Goal: Task Accomplishment & Management: Use online tool/utility

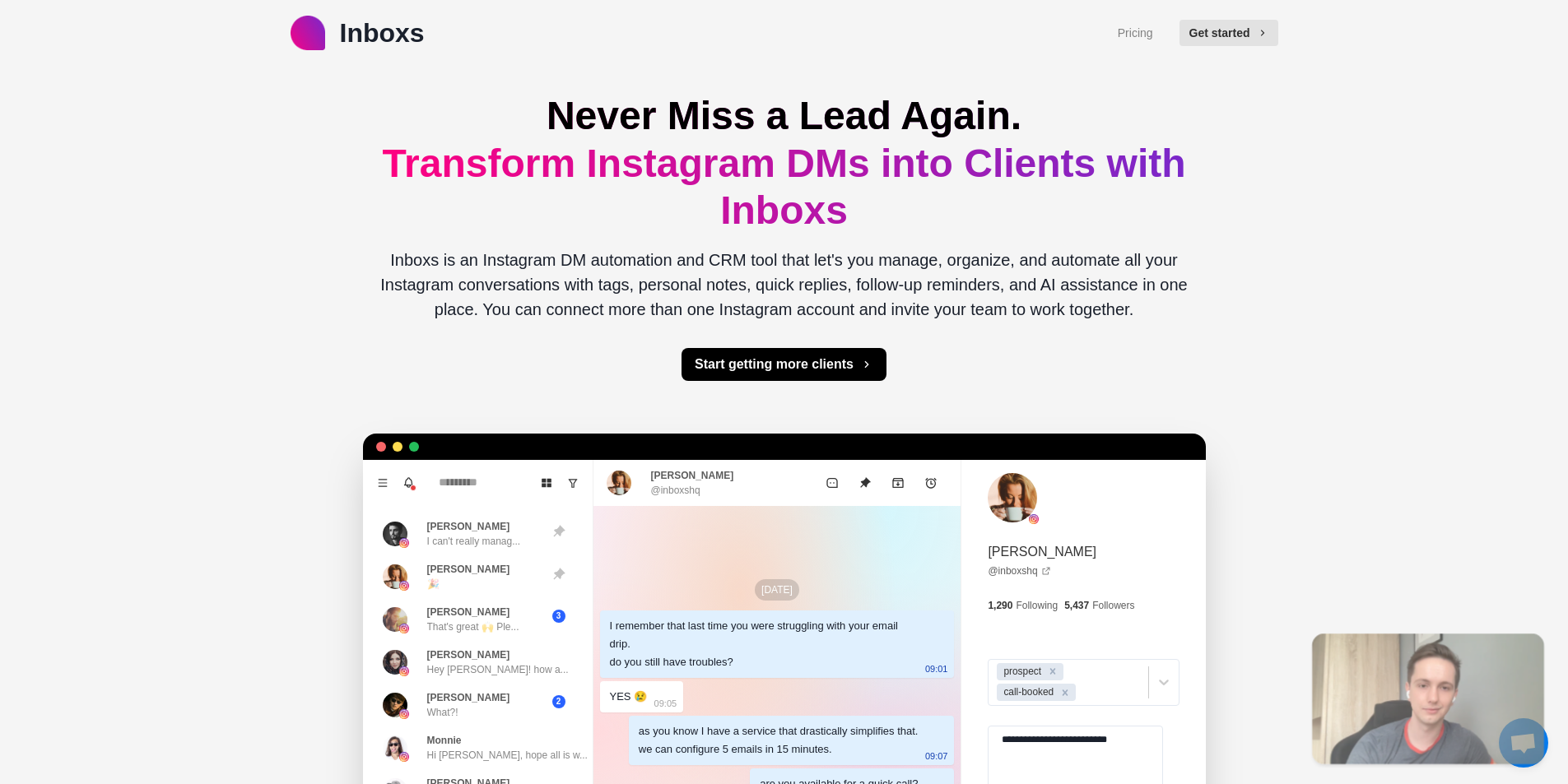
type textarea "*"
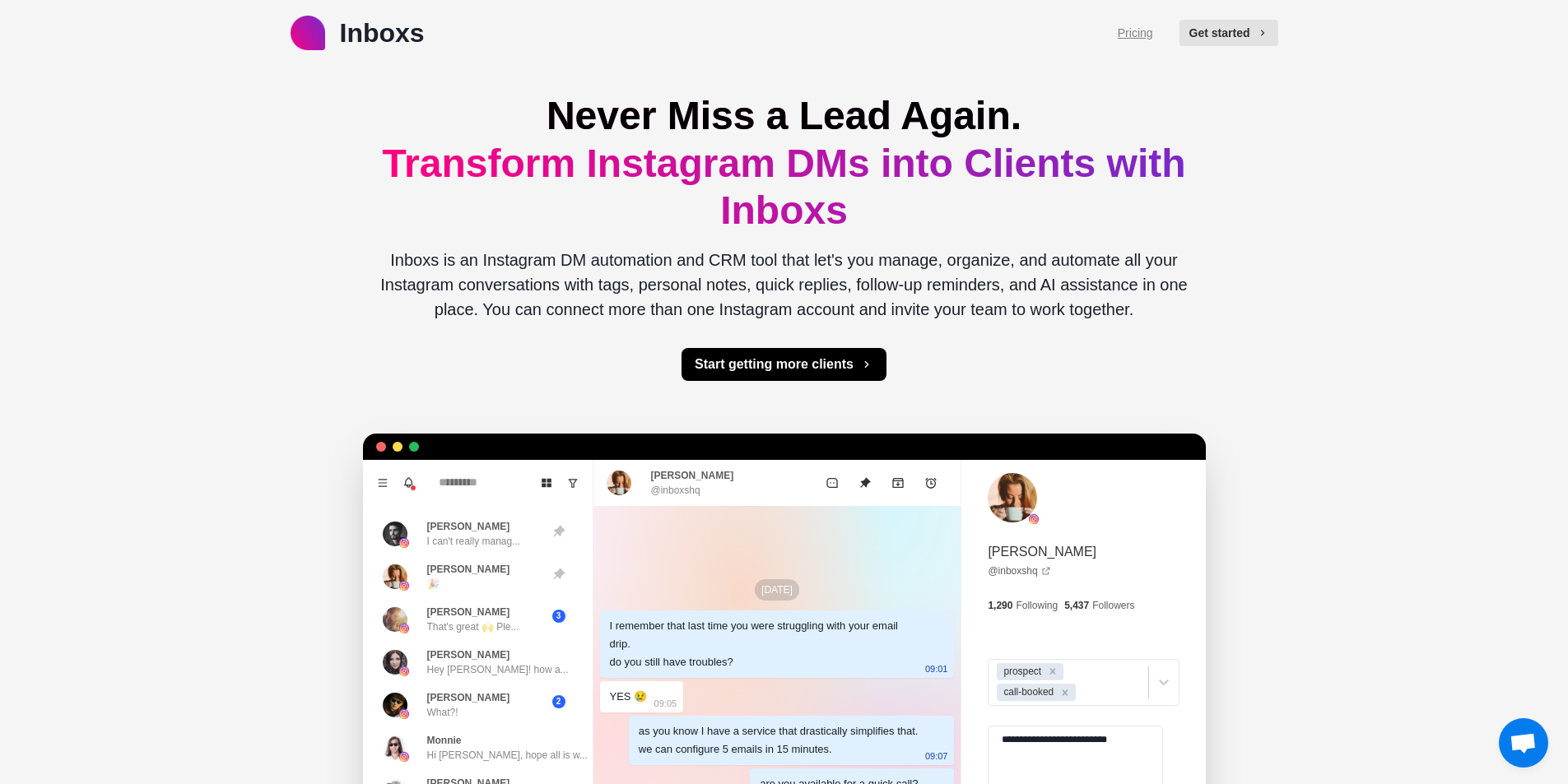
click at [1149, 35] on link "Pricing" at bounding box center [1135, 33] width 35 height 17
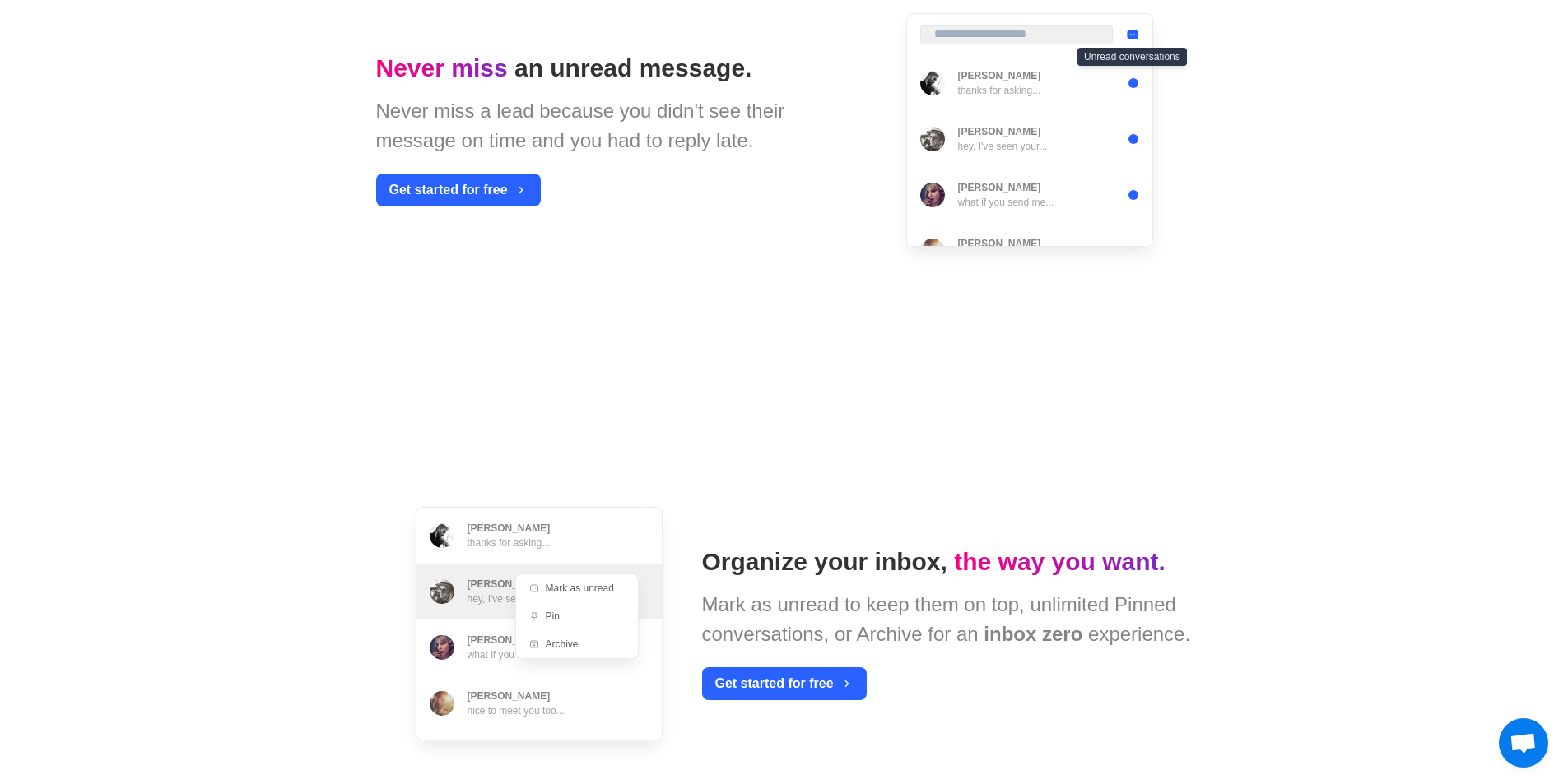
scroll to position [1480, 0]
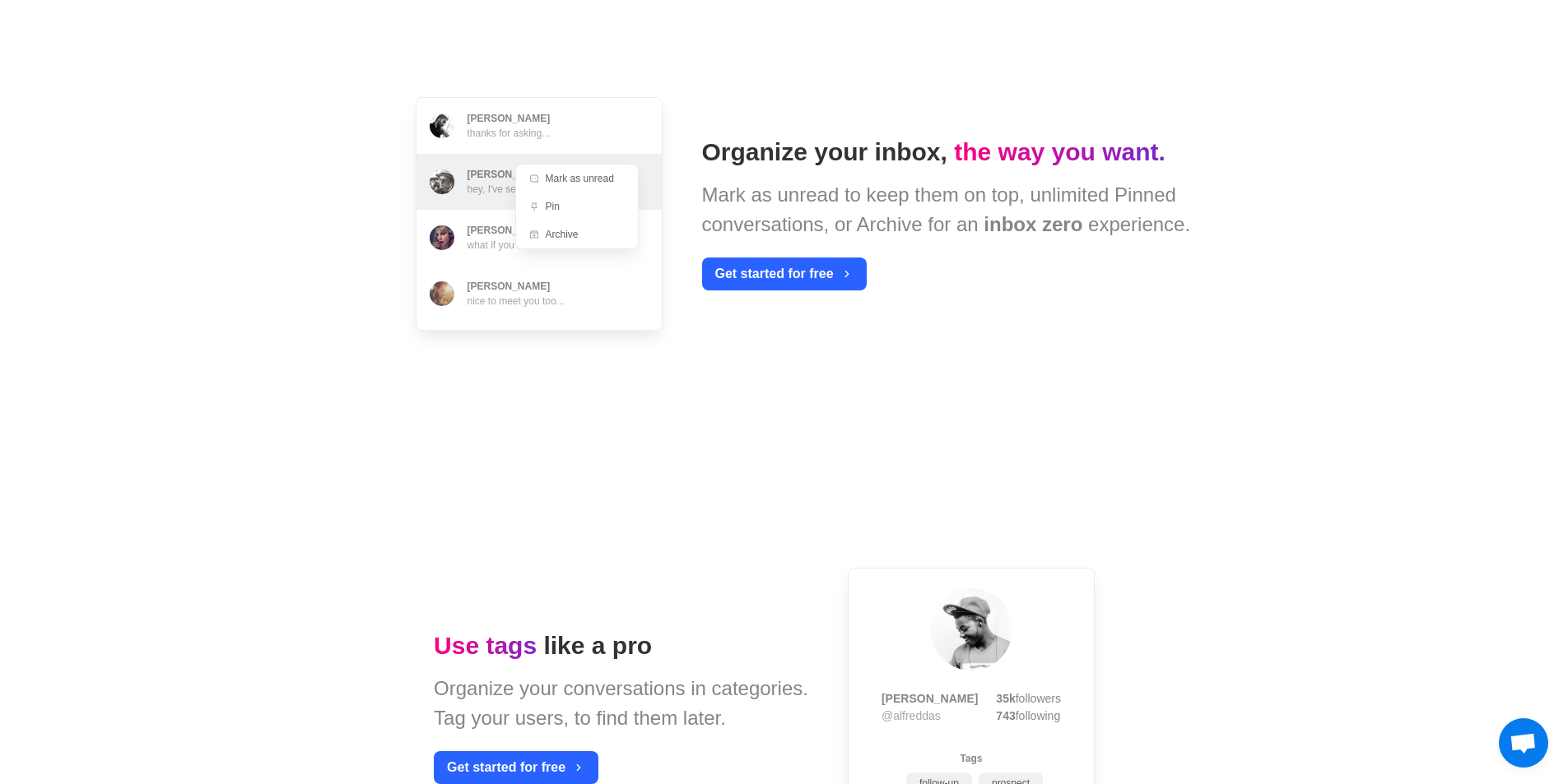
click at [1517, 735] on span "Open chat" at bounding box center [1523, 744] width 28 height 23
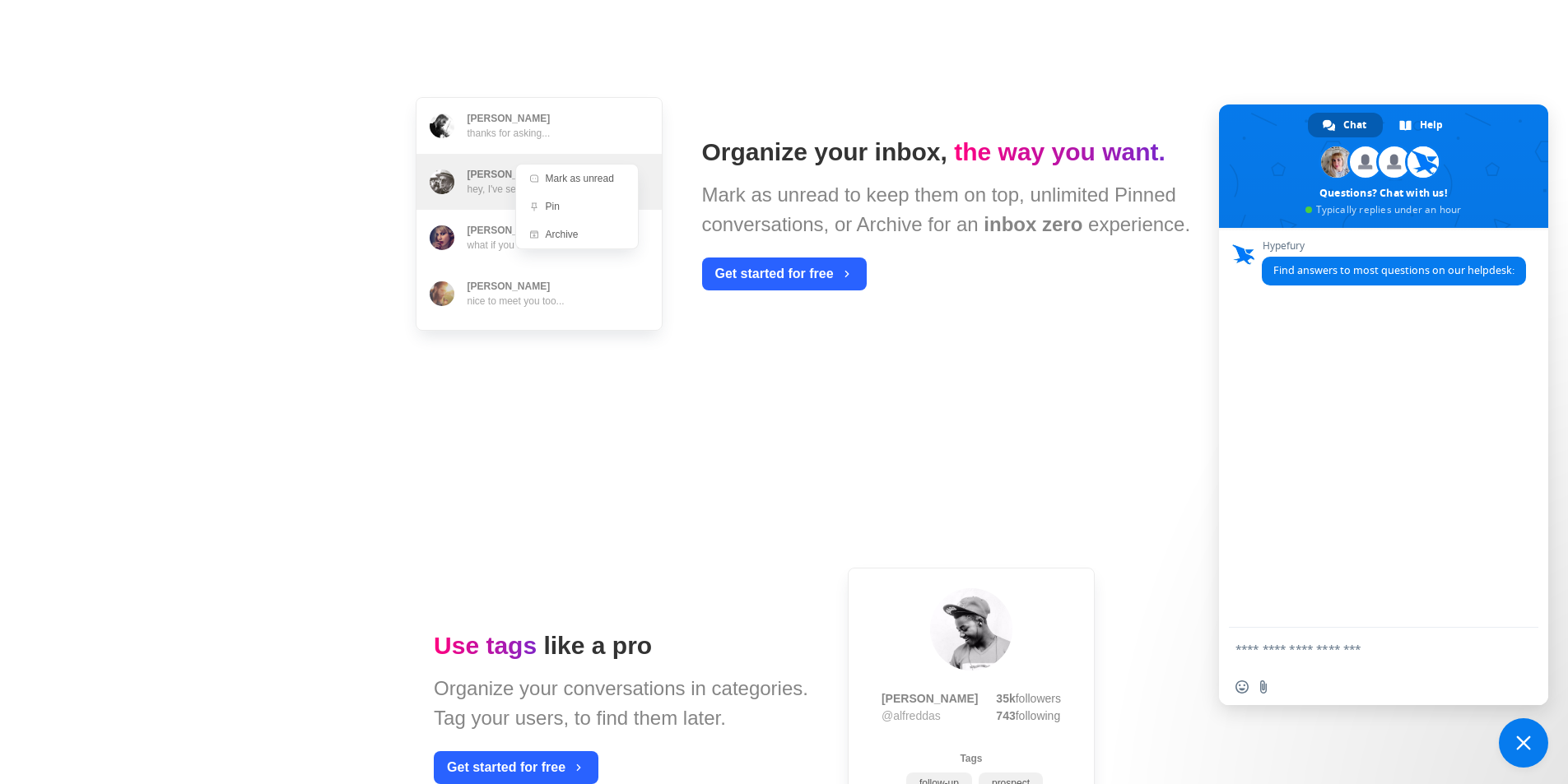
type textarea "*"
click at [1297, 649] on textarea "Compose your message..." at bounding box center [1367, 648] width 264 height 41
click at [1416, 127] on link "Help" at bounding box center [1421, 125] width 75 height 25
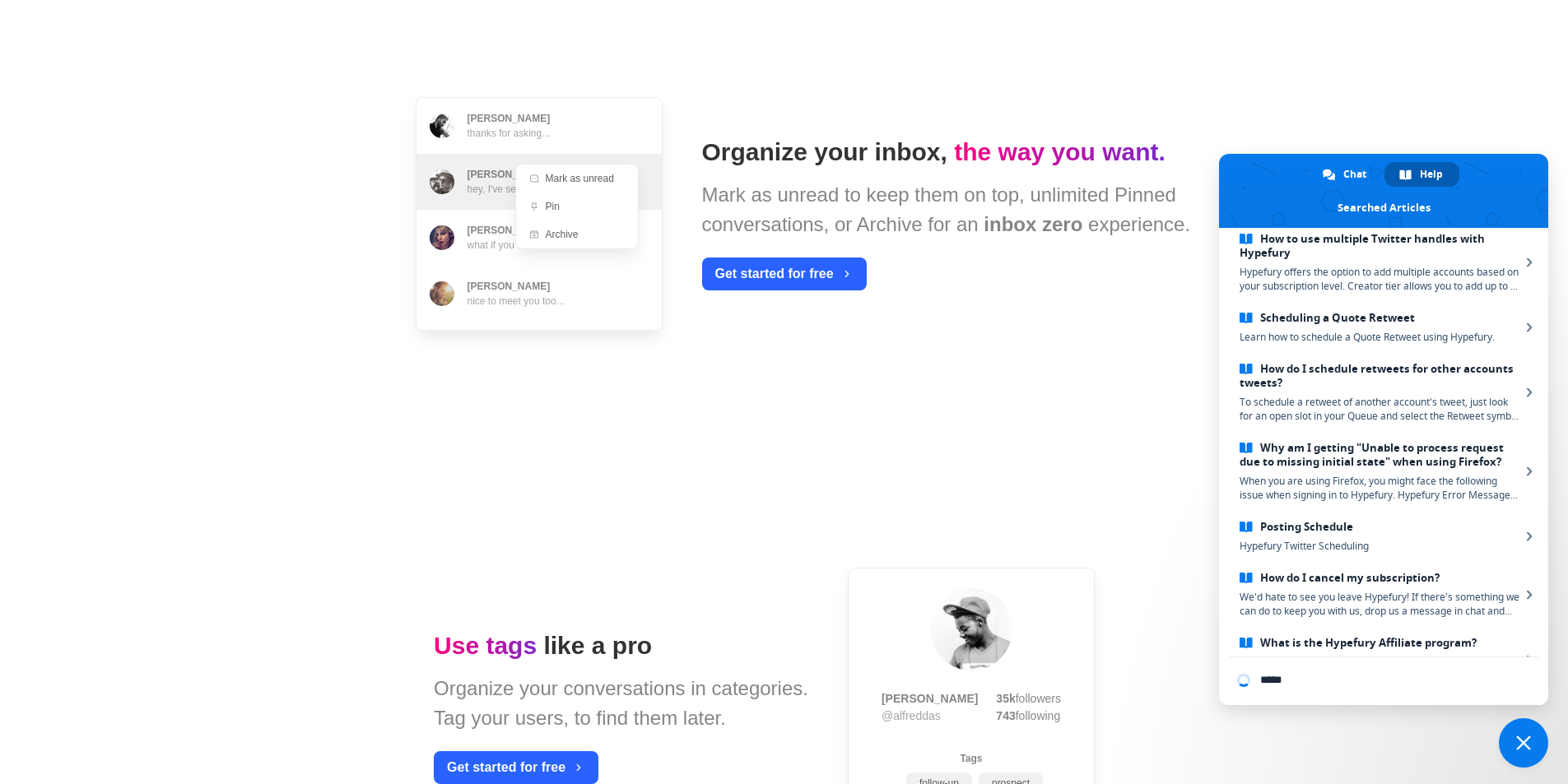
scroll to position [207, 0]
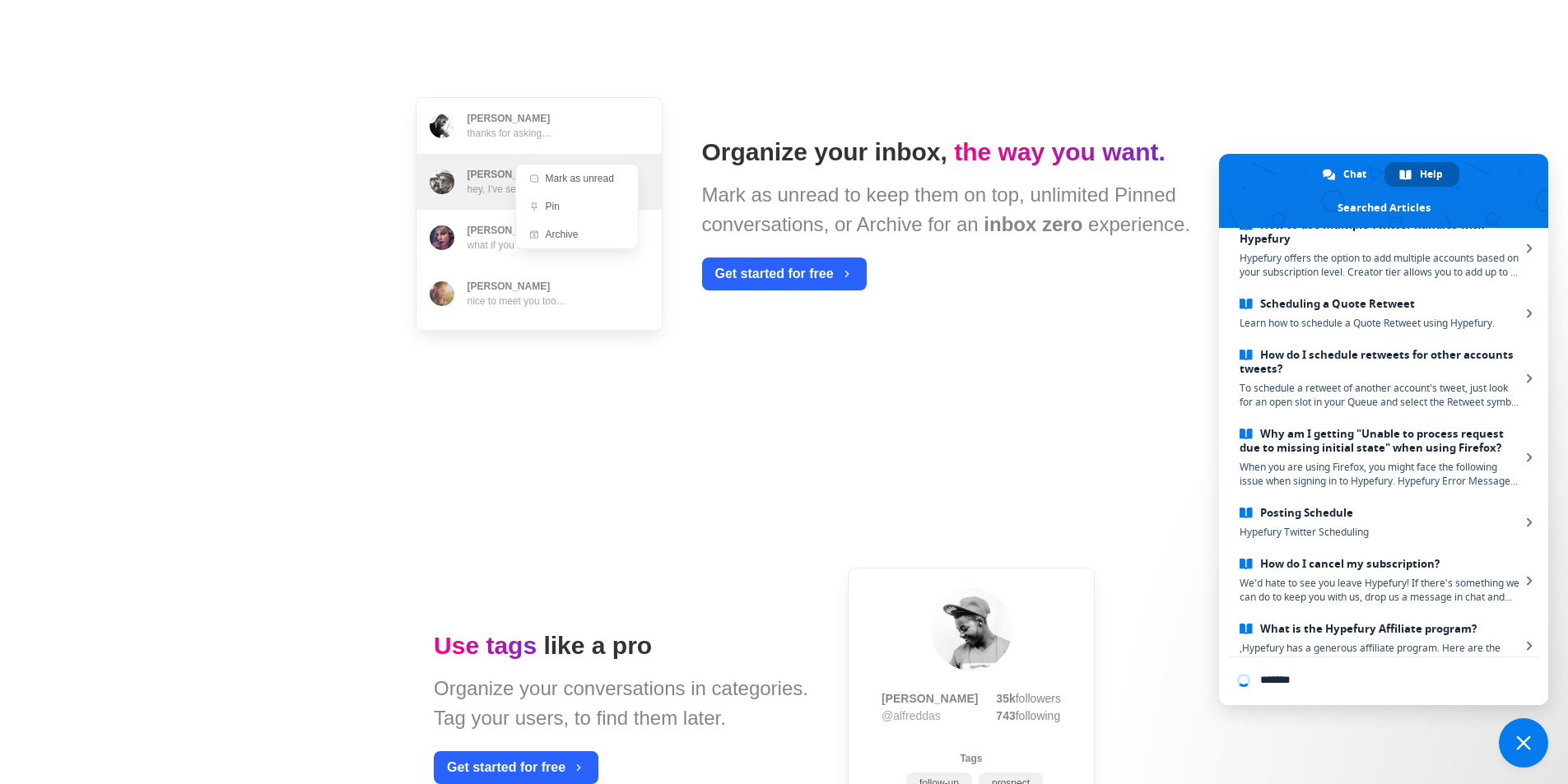
type input "********"
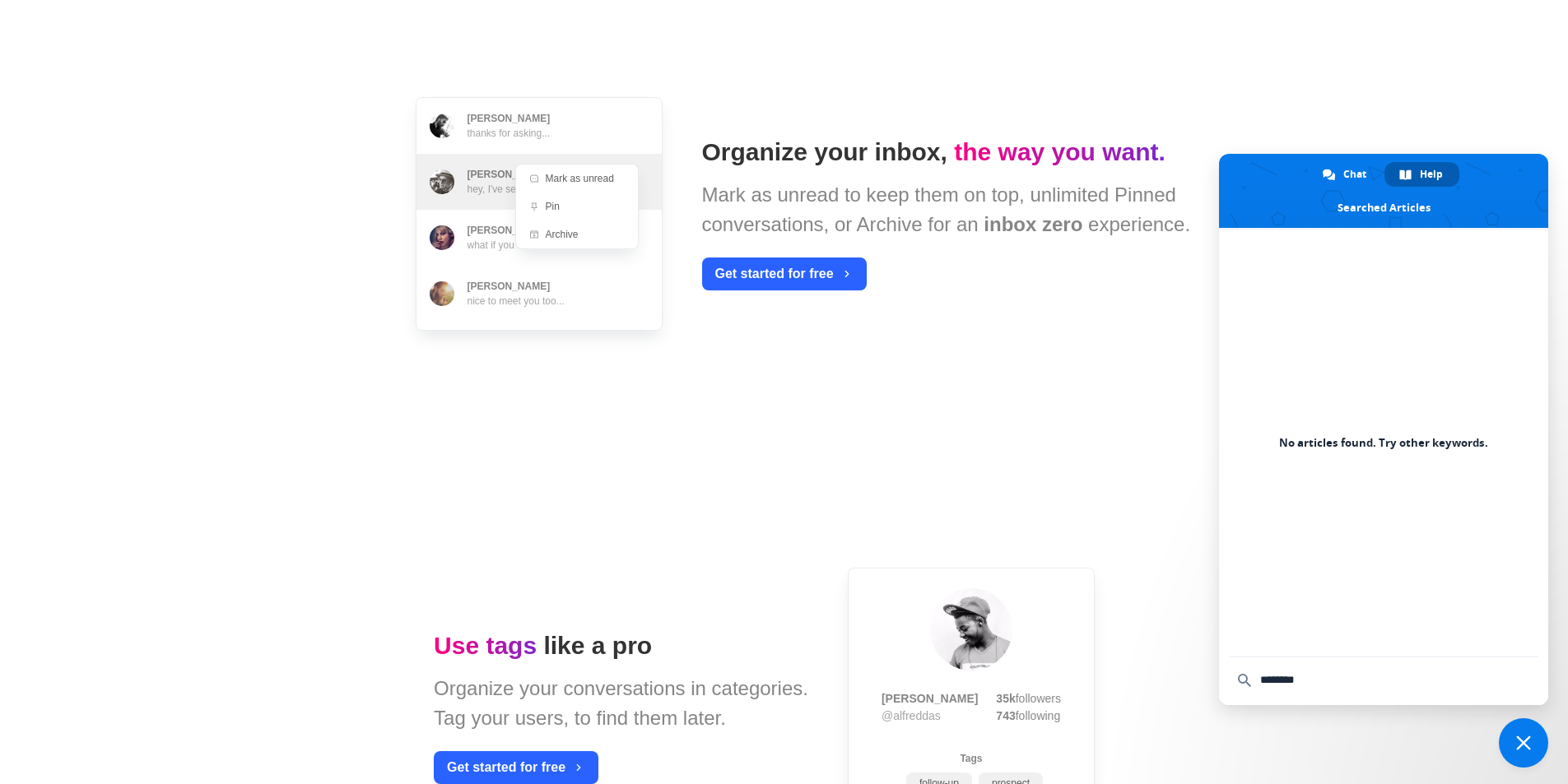
drag, startPoint x: 1340, startPoint y: 679, endPoint x: 1205, endPoint y: 675, distance: 135.1
type input "*****"
click at [1505, 749] on span "Close chat" at bounding box center [1523, 743] width 50 height 49
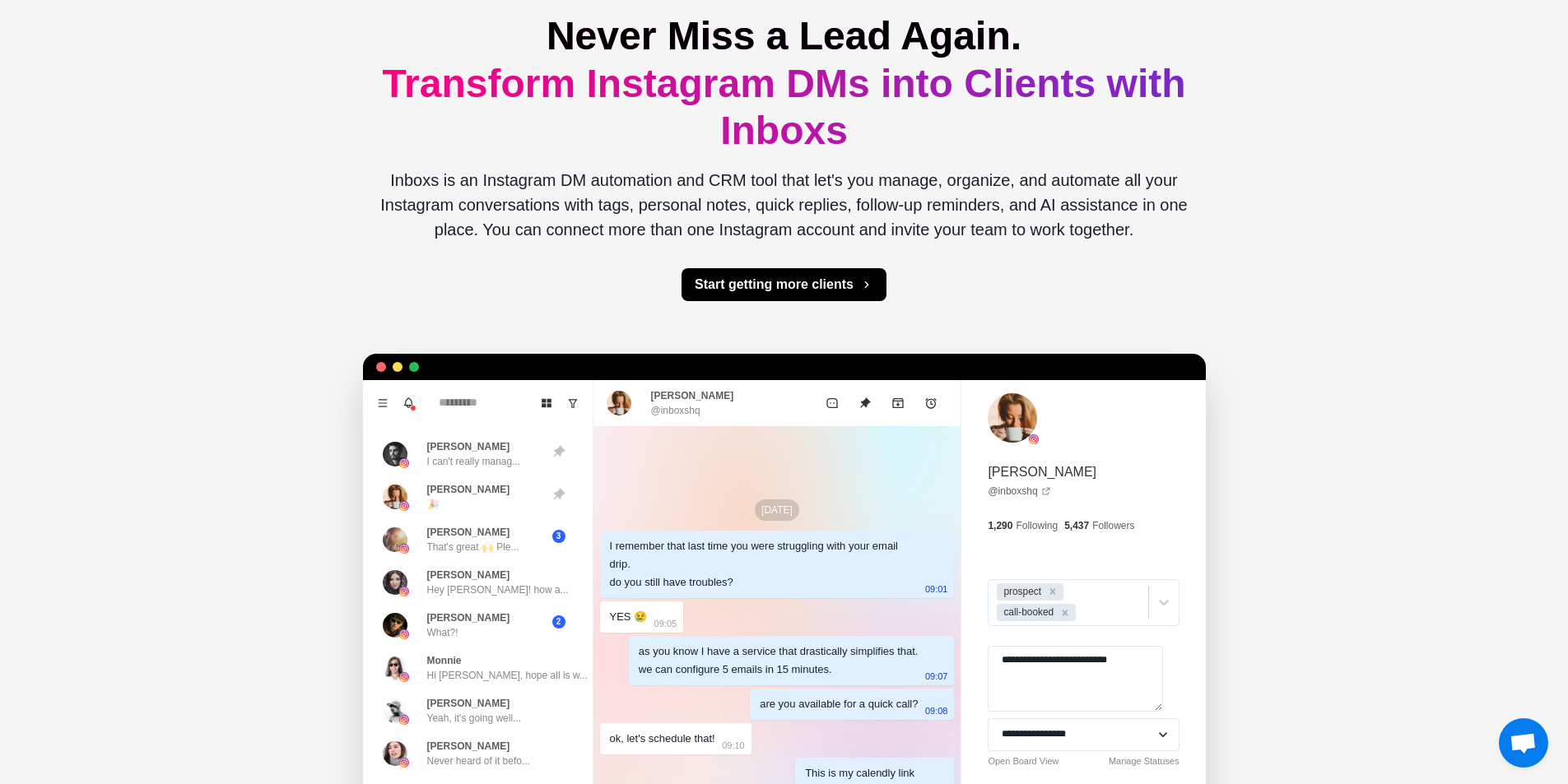
scroll to position [0, 0]
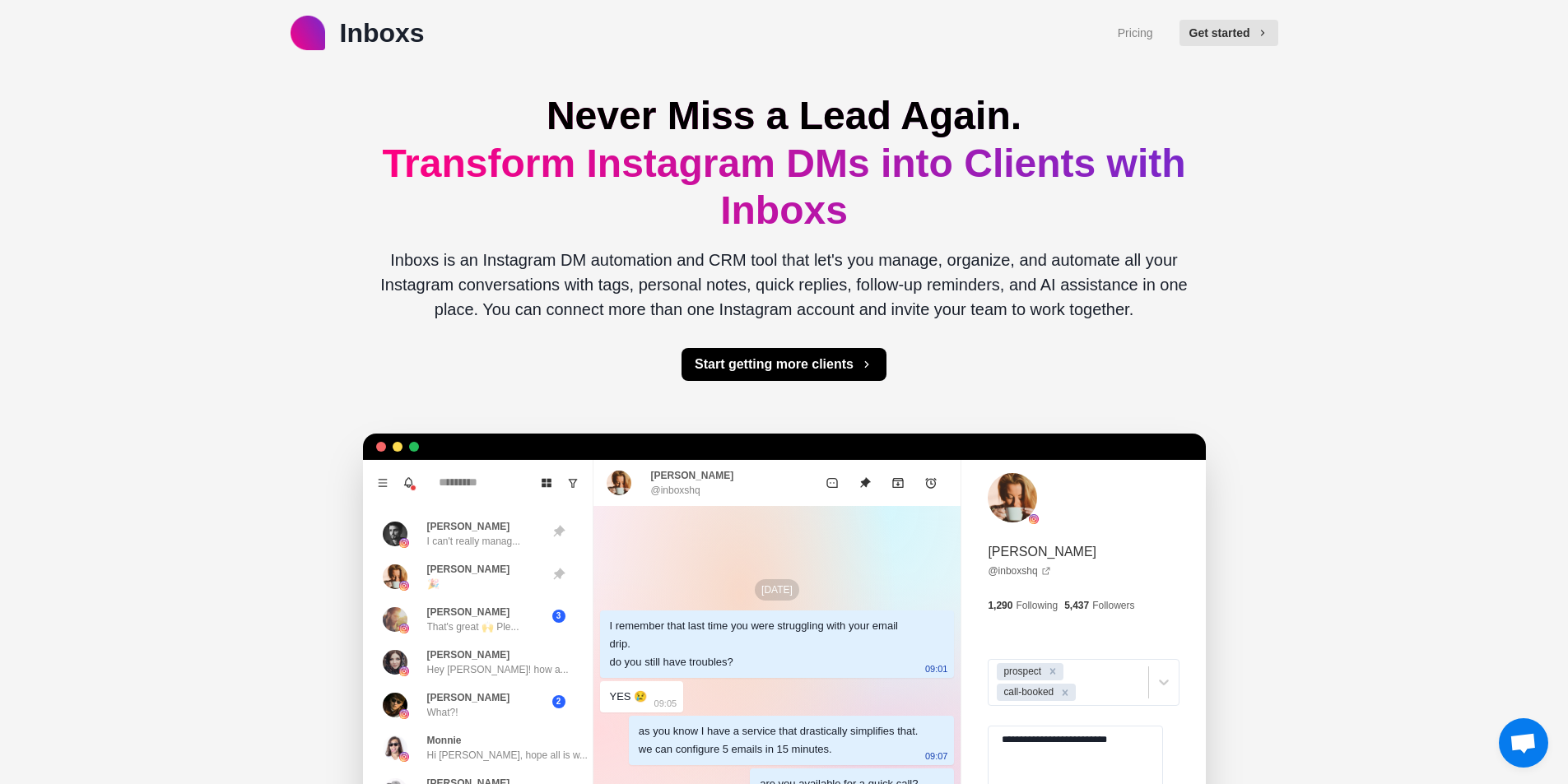
click at [367, 34] on p "Inboxs" at bounding box center [382, 33] width 85 height 40
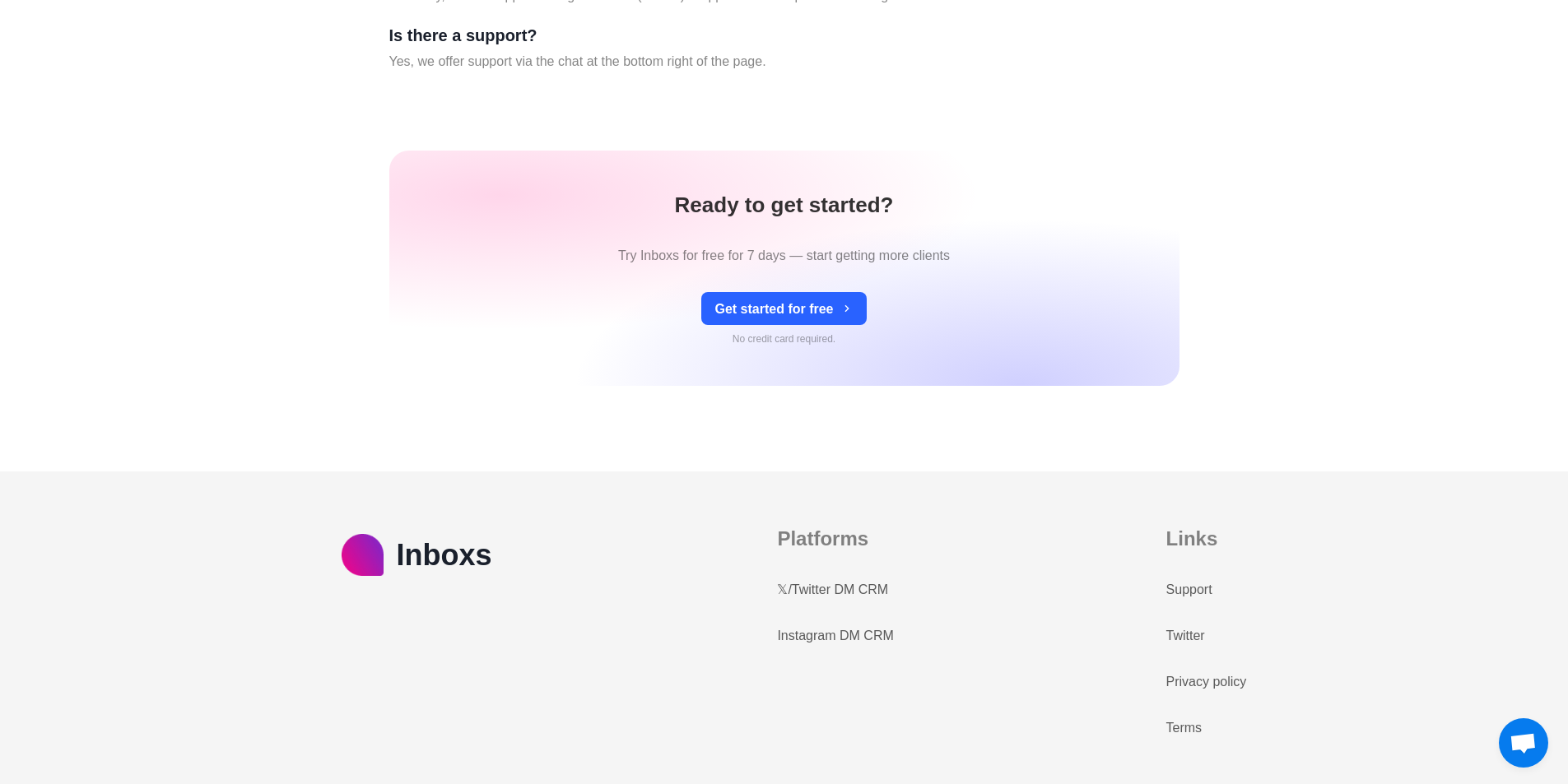
scroll to position [7064, 0]
type textarea "*"
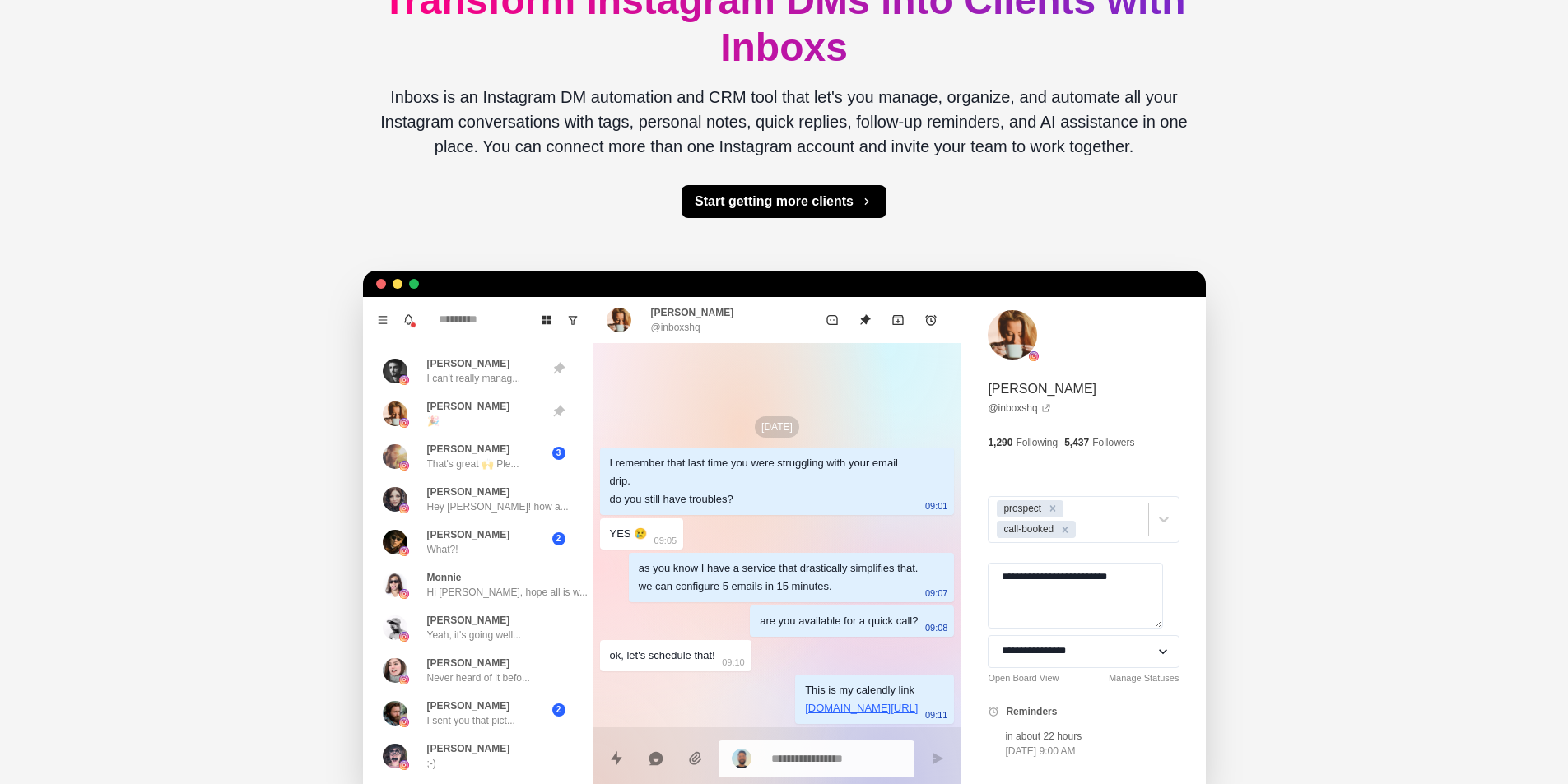
scroll to position [165, 0]
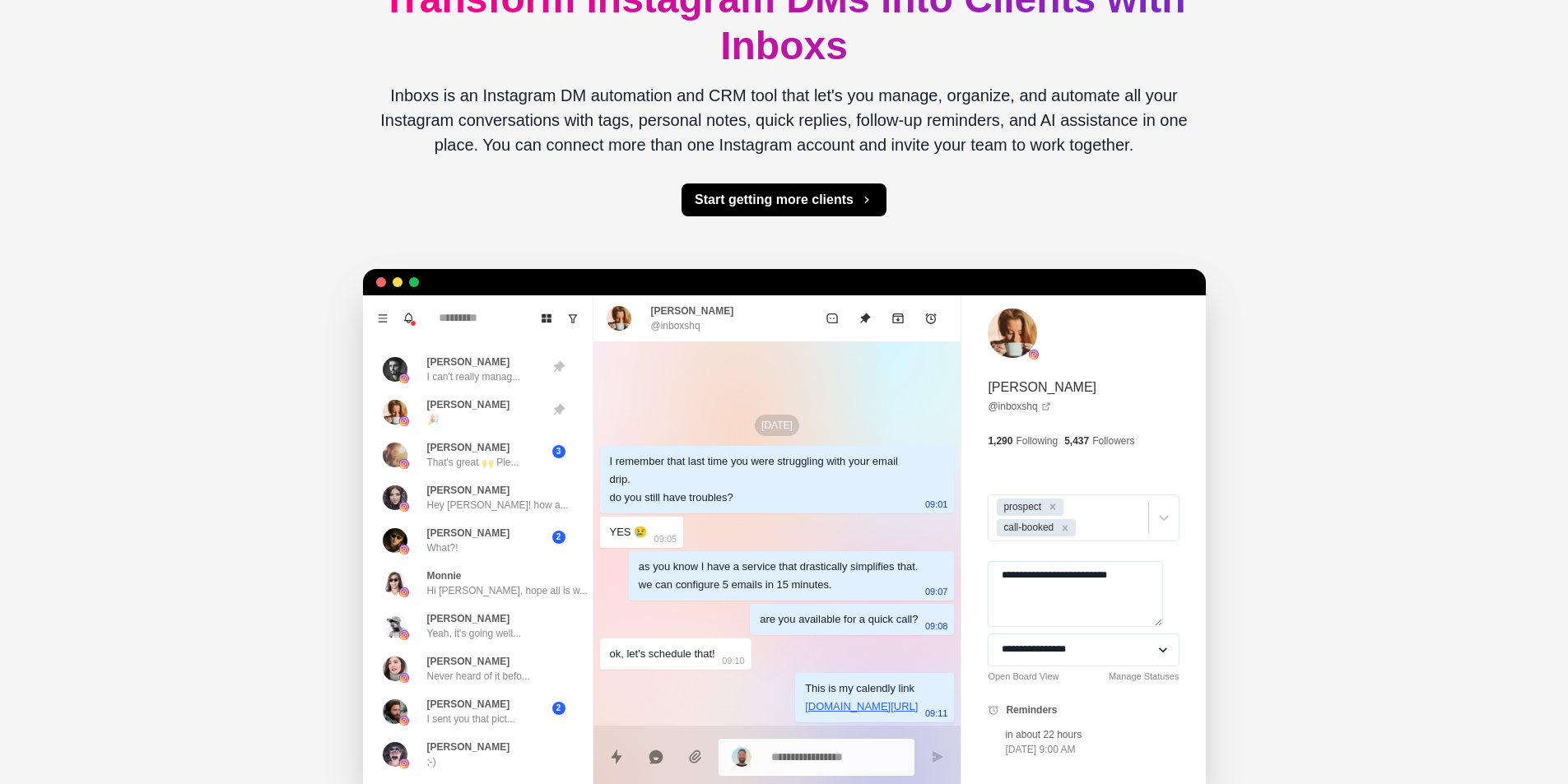
type textarea "*"
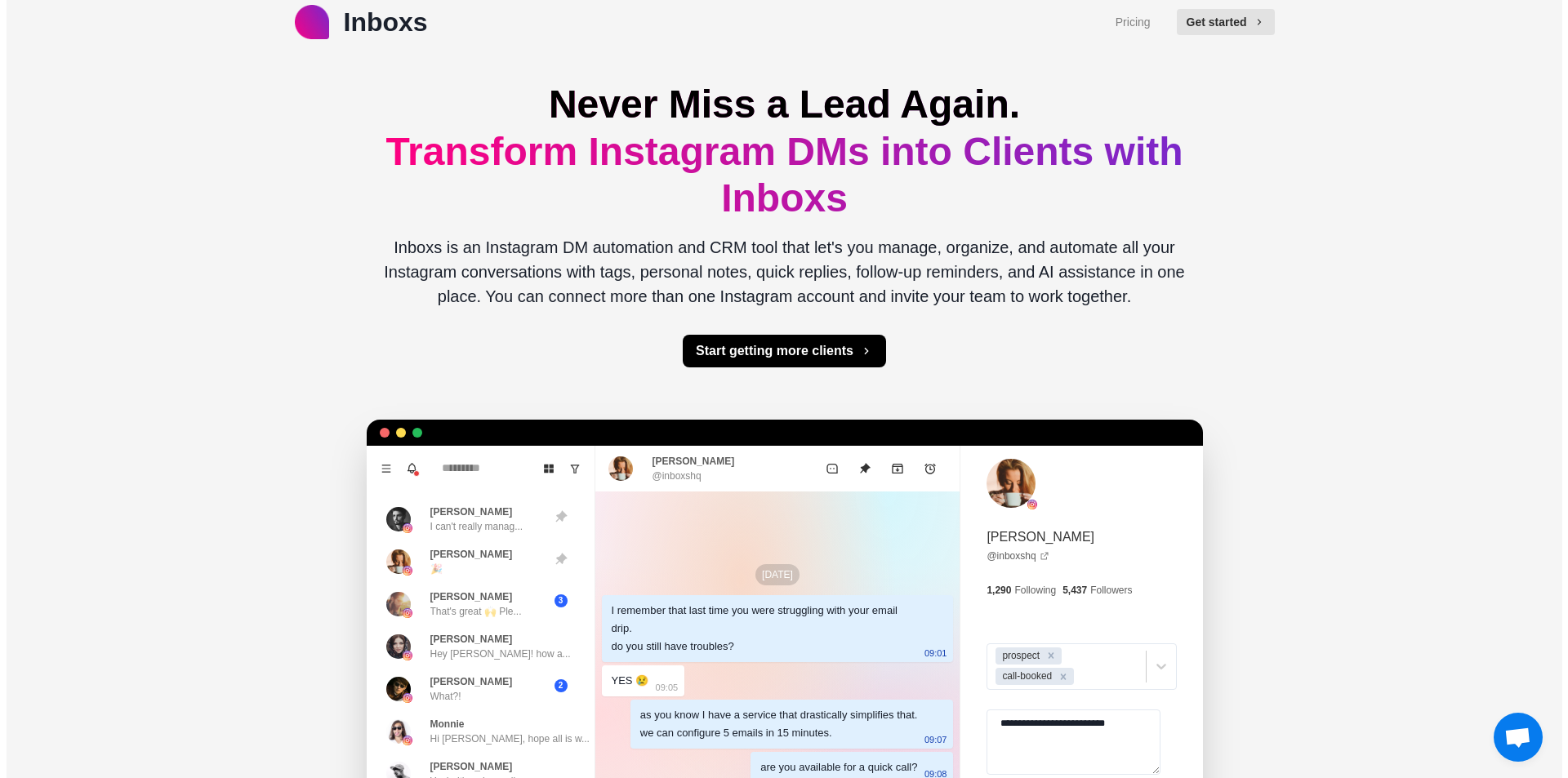
scroll to position [0, 0]
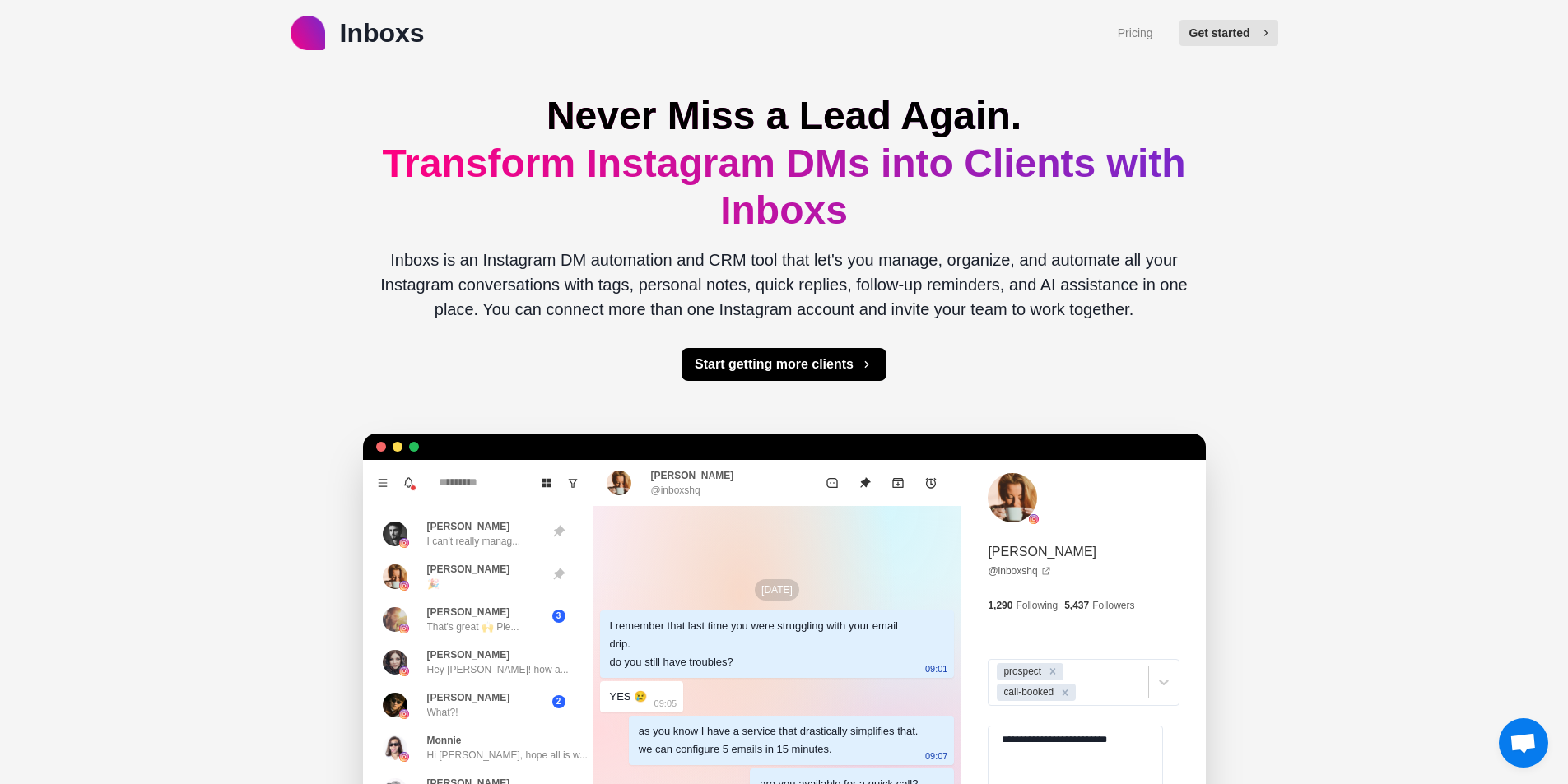
click at [1207, 37] on button "Get started" at bounding box center [1229, 33] width 99 height 27
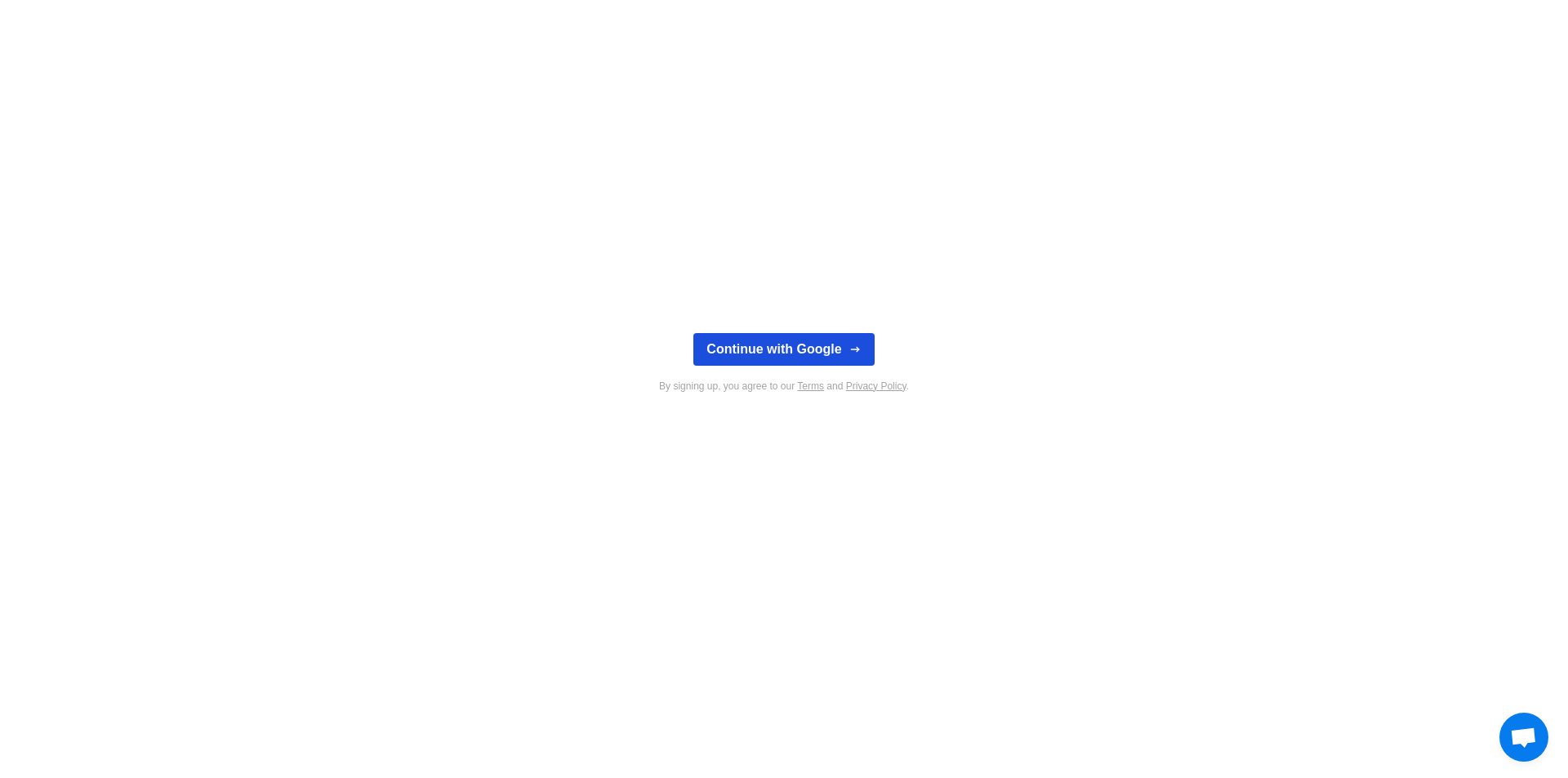
click at [772, 353] on button "Continue with Google" at bounding box center [783, 349] width 180 height 33
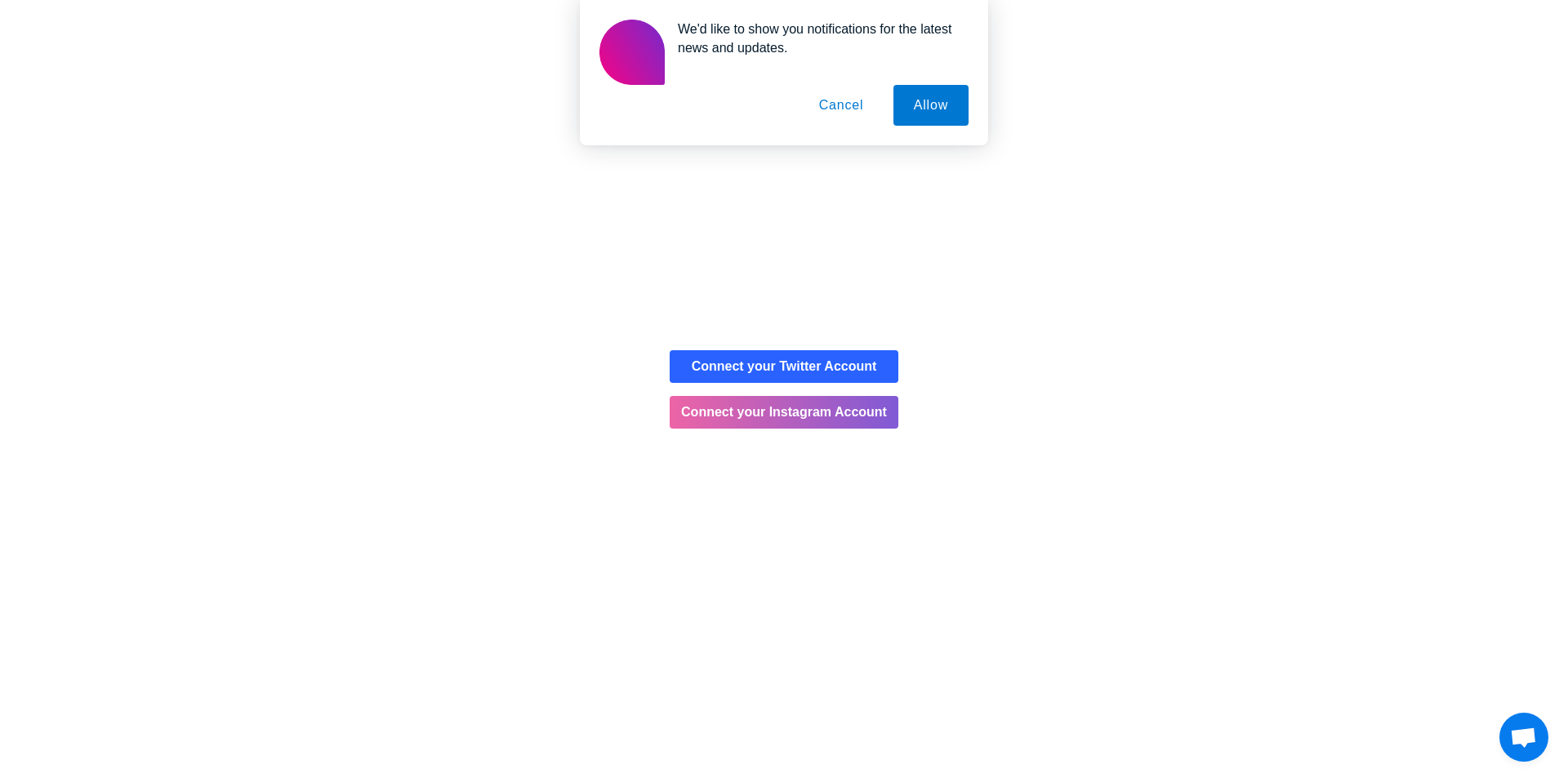
click at [842, 106] on button "Cancel" at bounding box center [842, 105] width 86 height 41
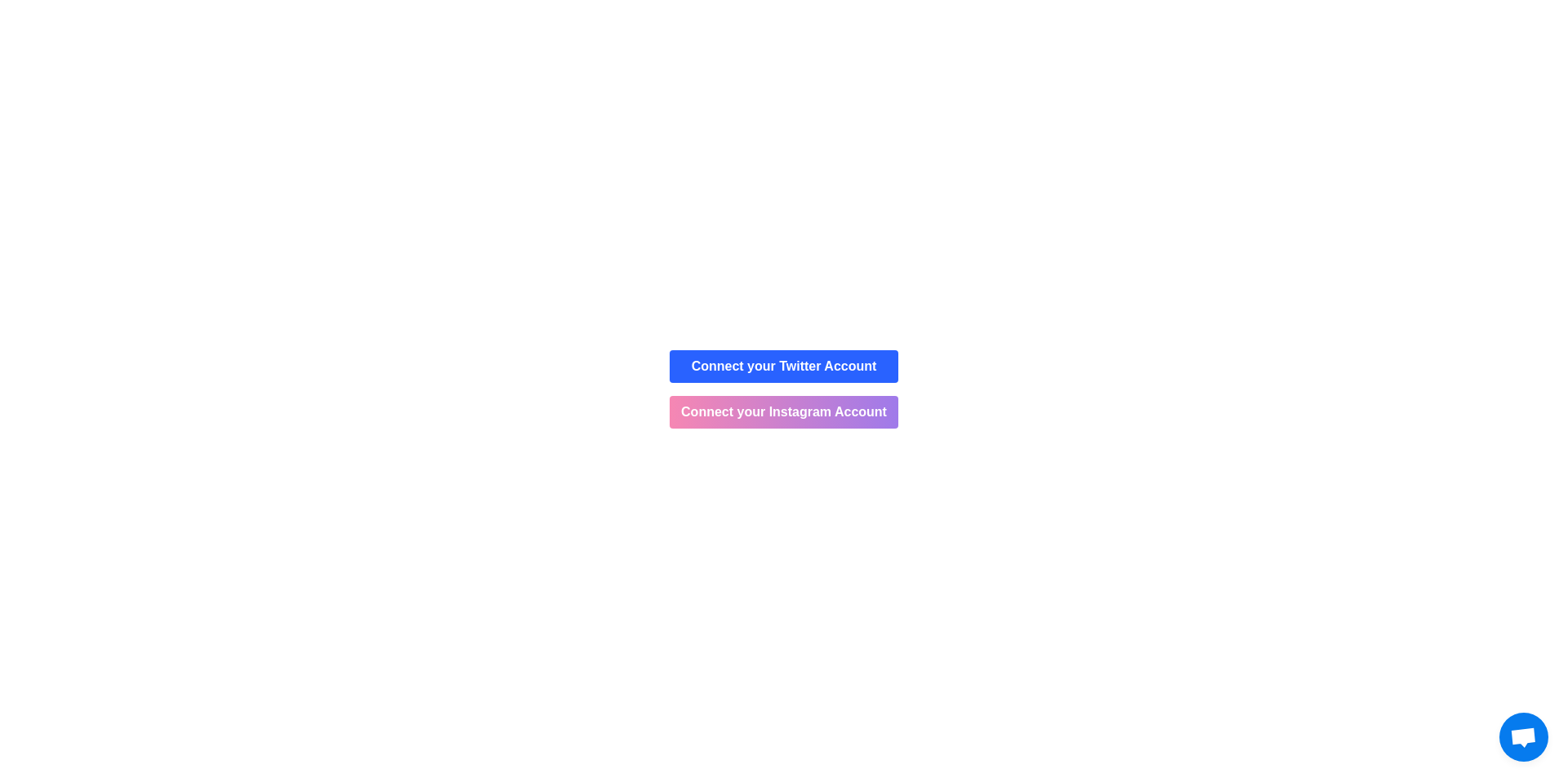
click at [807, 414] on button "Connect your Instagram Account" at bounding box center [784, 412] width 229 height 33
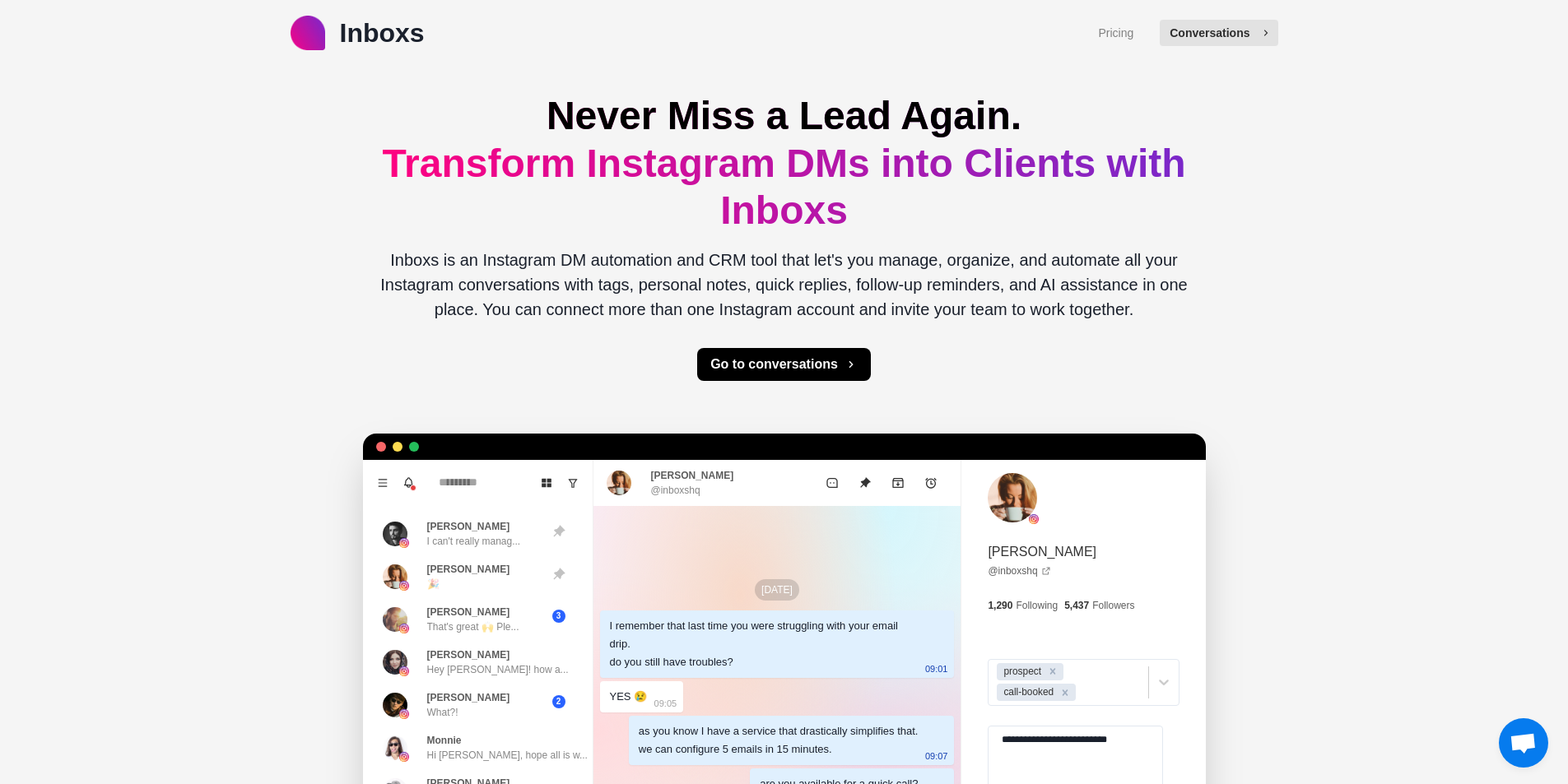
type textarea "*"
click at [1212, 35] on button "Conversations" at bounding box center [1219, 33] width 118 height 27
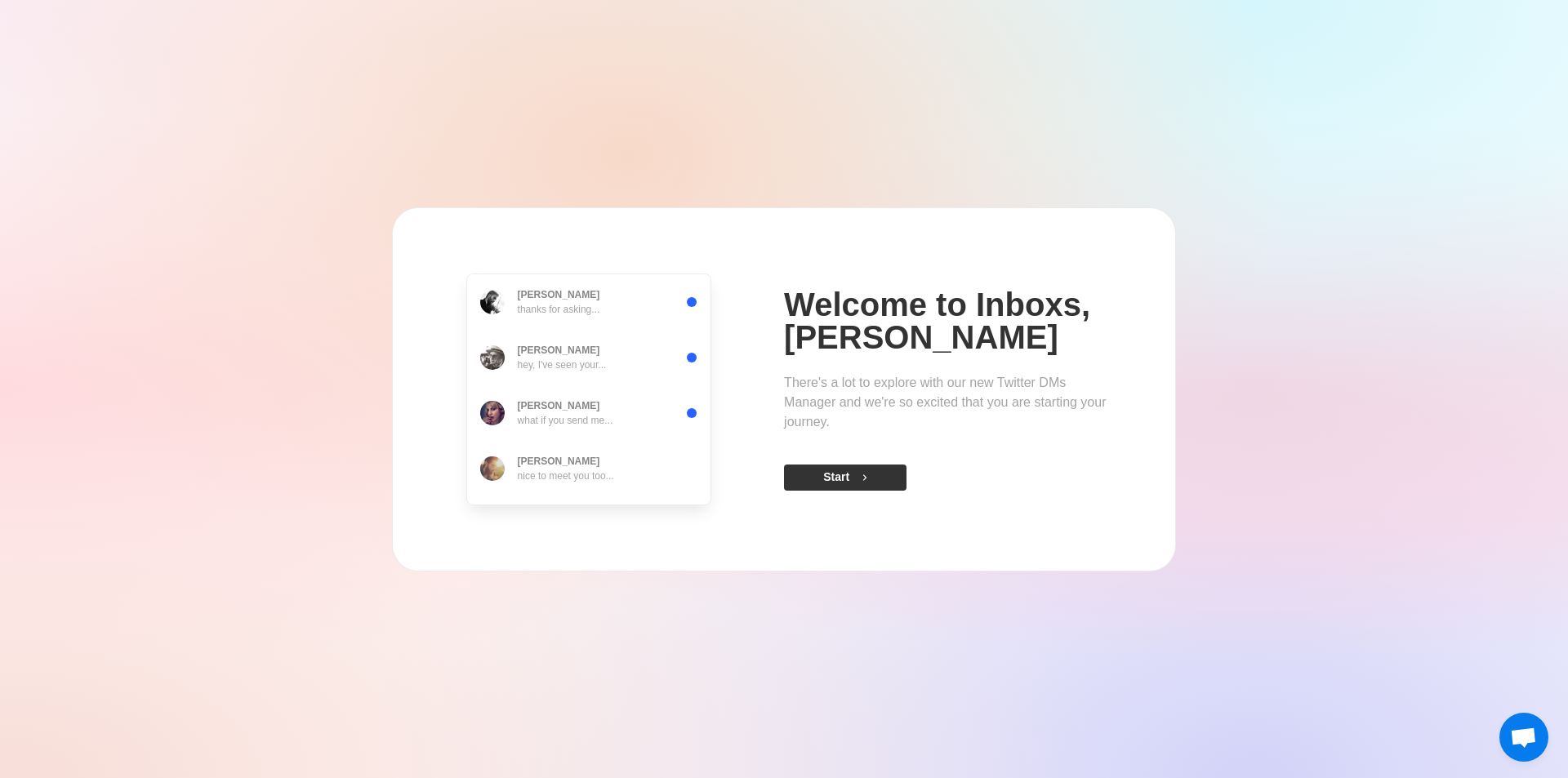
click at [827, 485] on button "Start" at bounding box center [845, 478] width 123 height 26
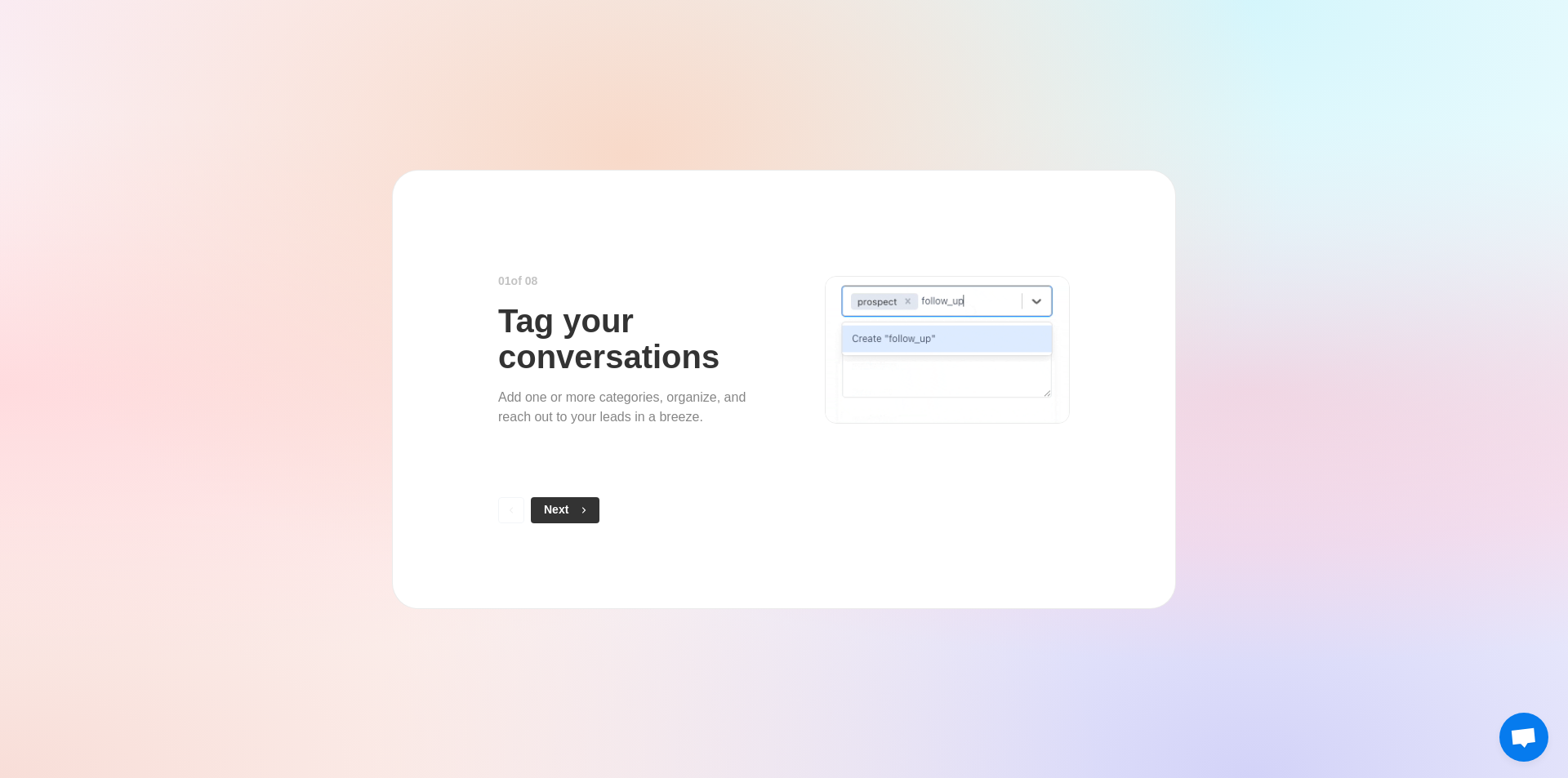
click at [575, 521] on button "Next" at bounding box center [565, 511] width 69 height 26
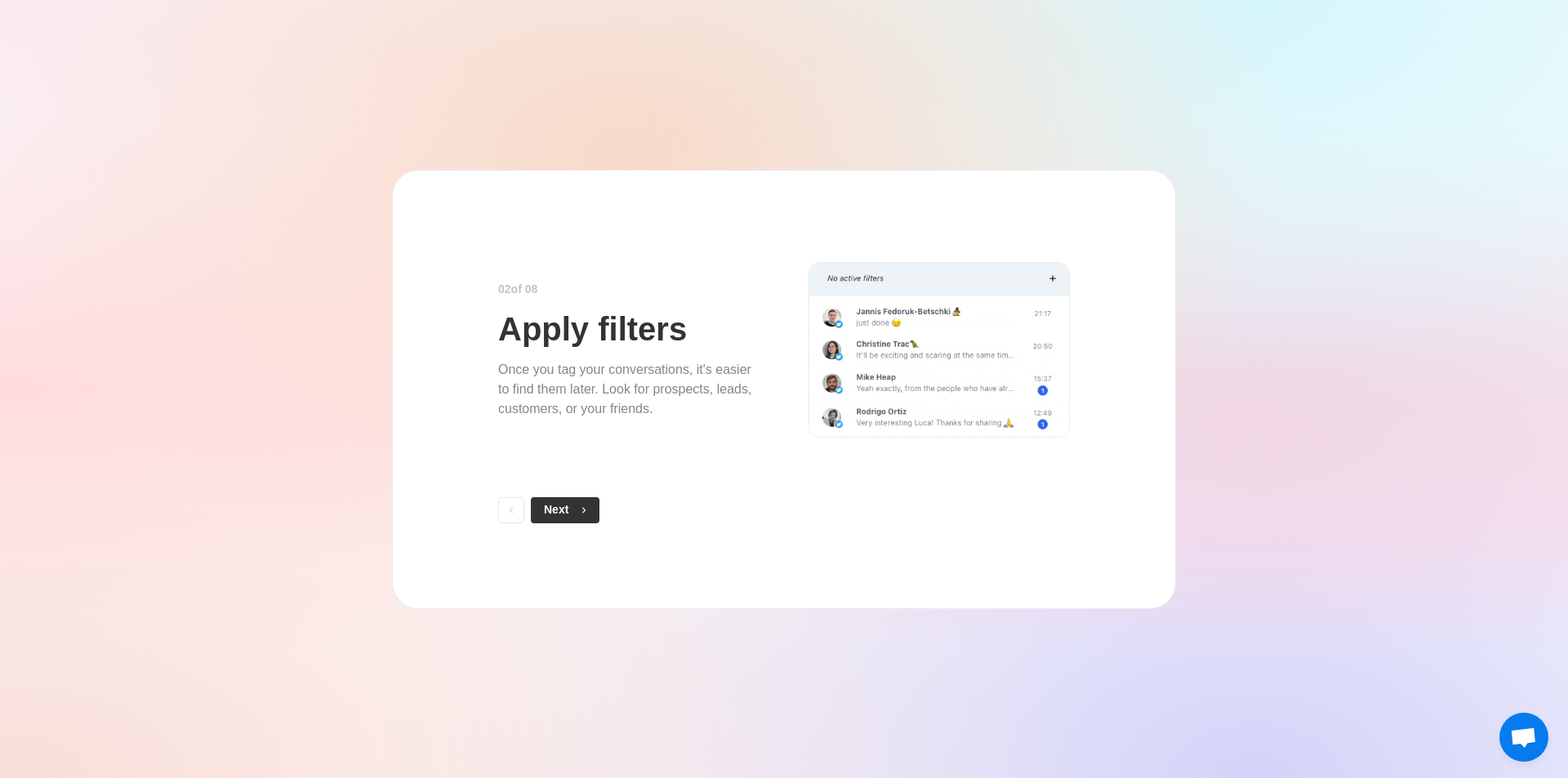
click at [575, 510] on span "button" at bounding box center [581, 510] width 11 height 11
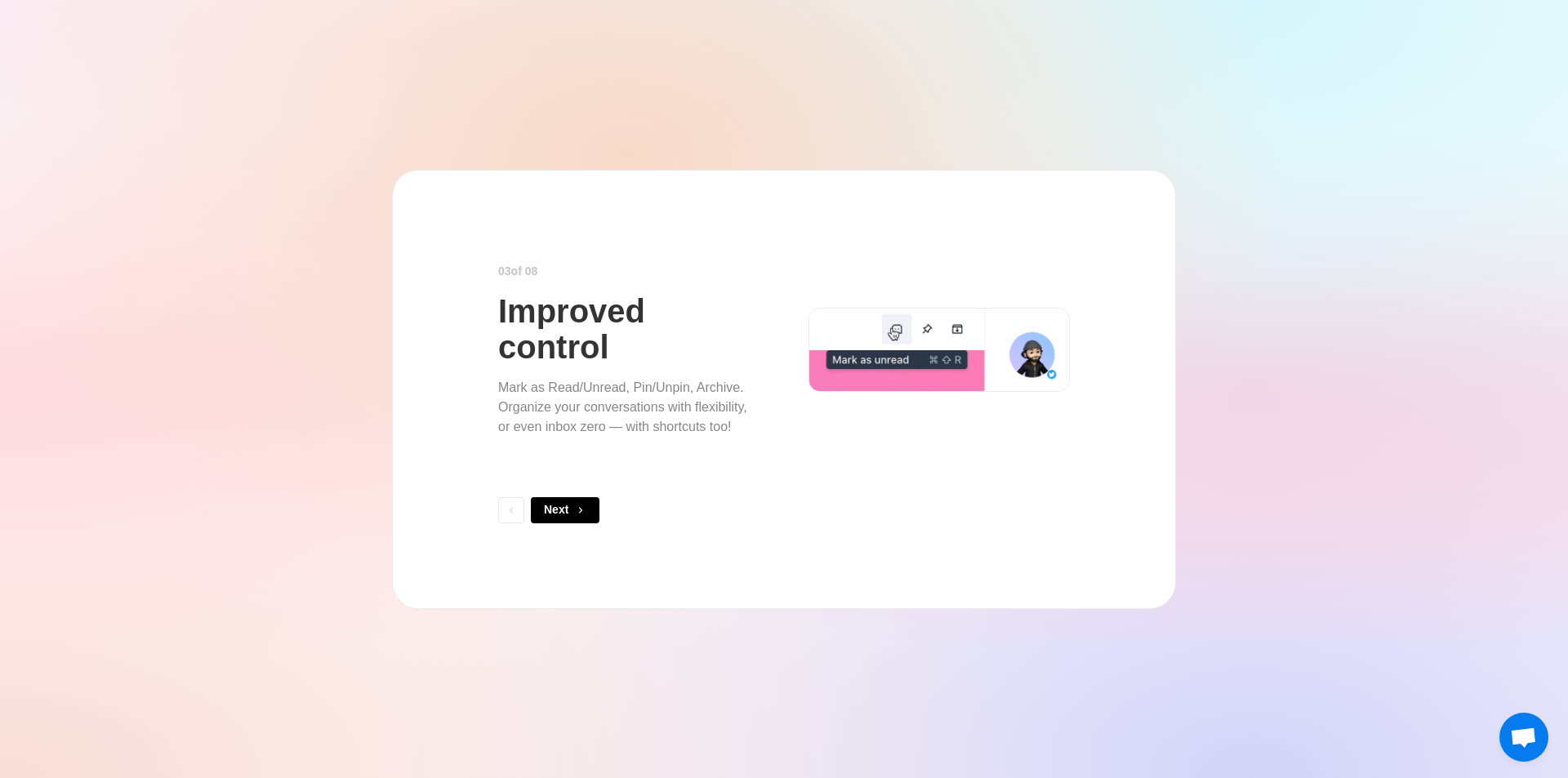
click at [575, 510] on span "button" at bounding box center [581, 510] width 11 height 11
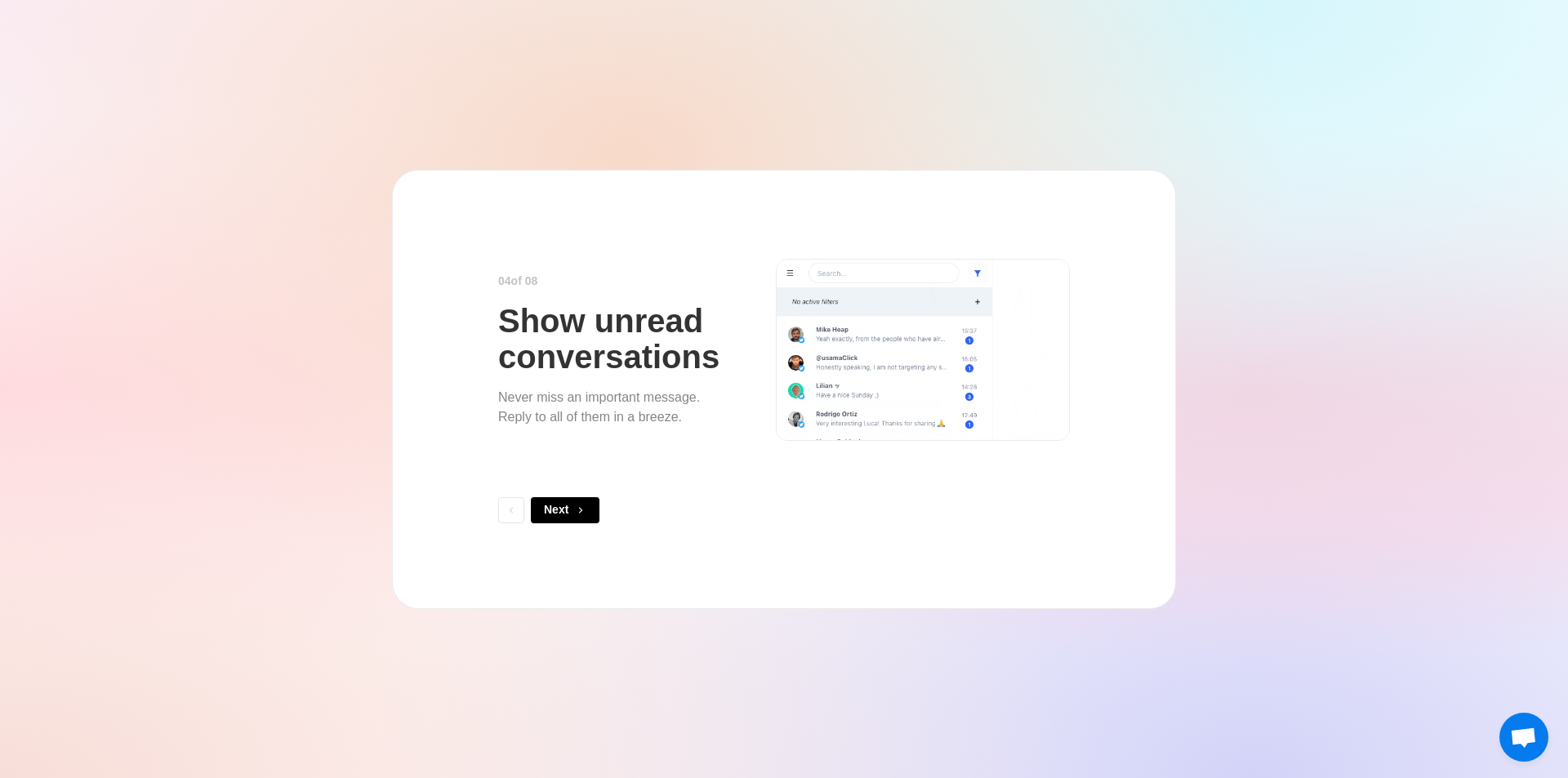
click at [575, 510] on span "button" at bounding box center [581, 510] width 11 height 11
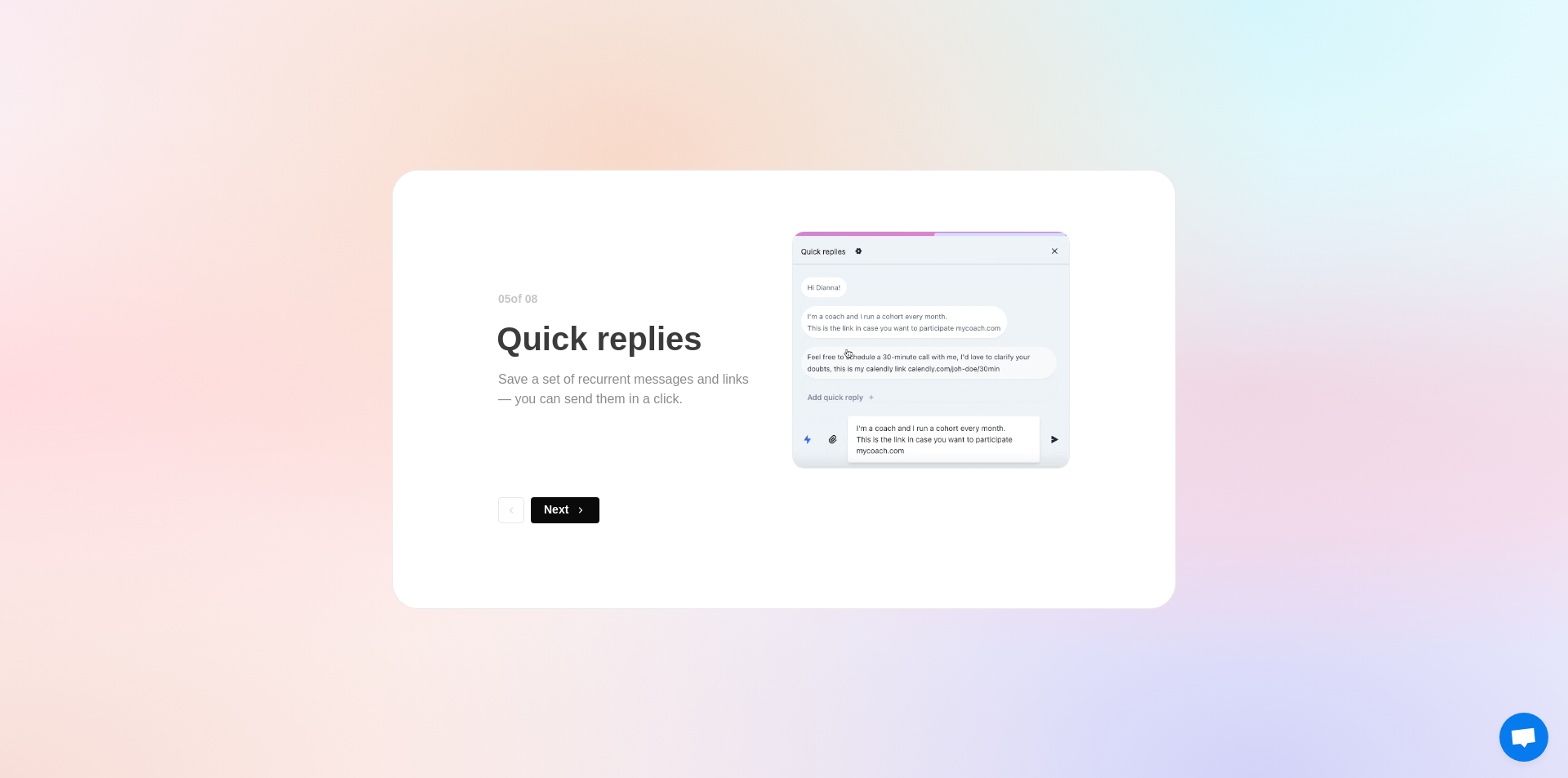
click at [575, 510] on span "button" at bounding box center [581, 510] width 11 height 11
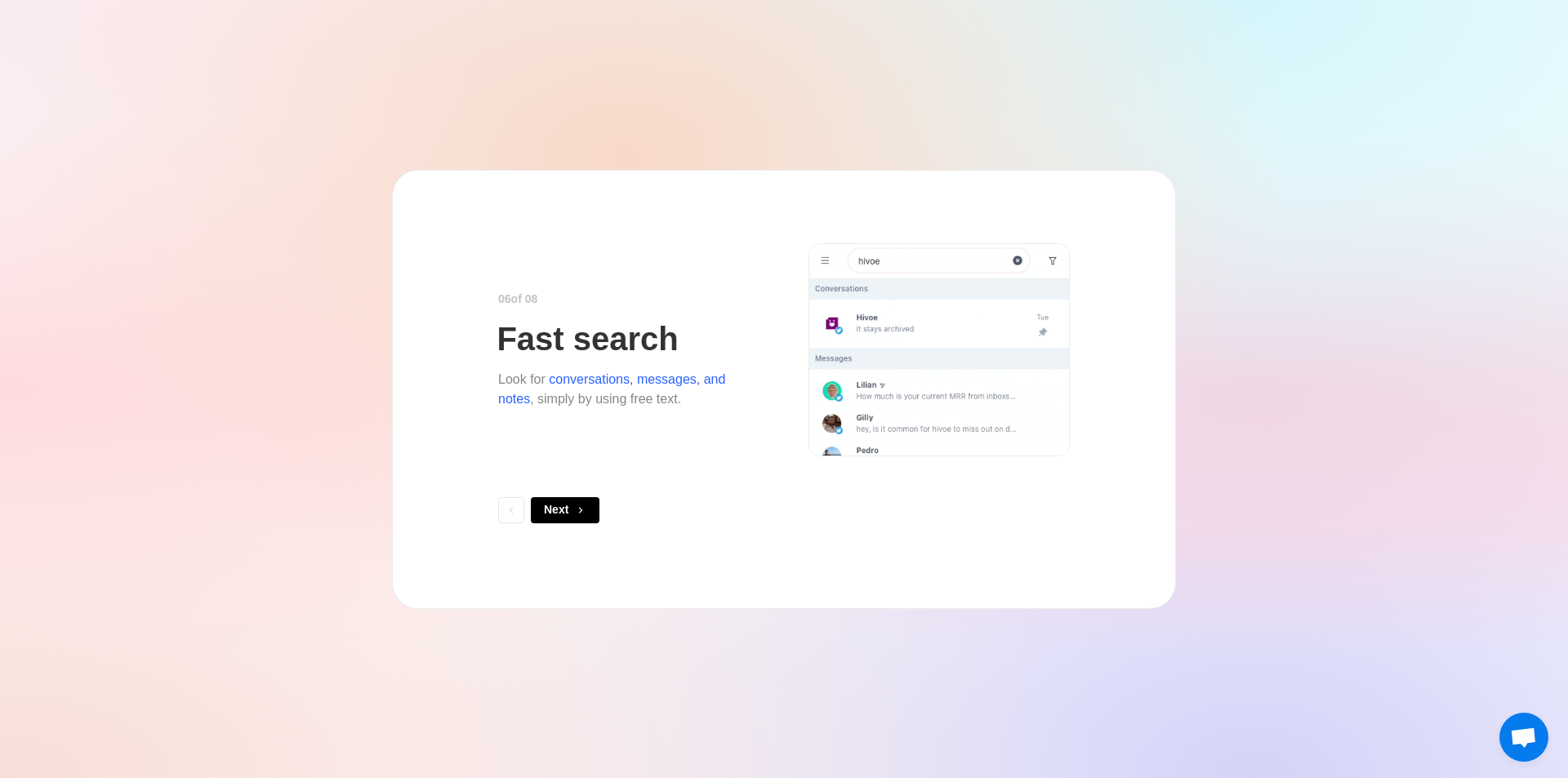
click at [575, 510] on span "button" at bounding box center [581, 510] width 11 height 11
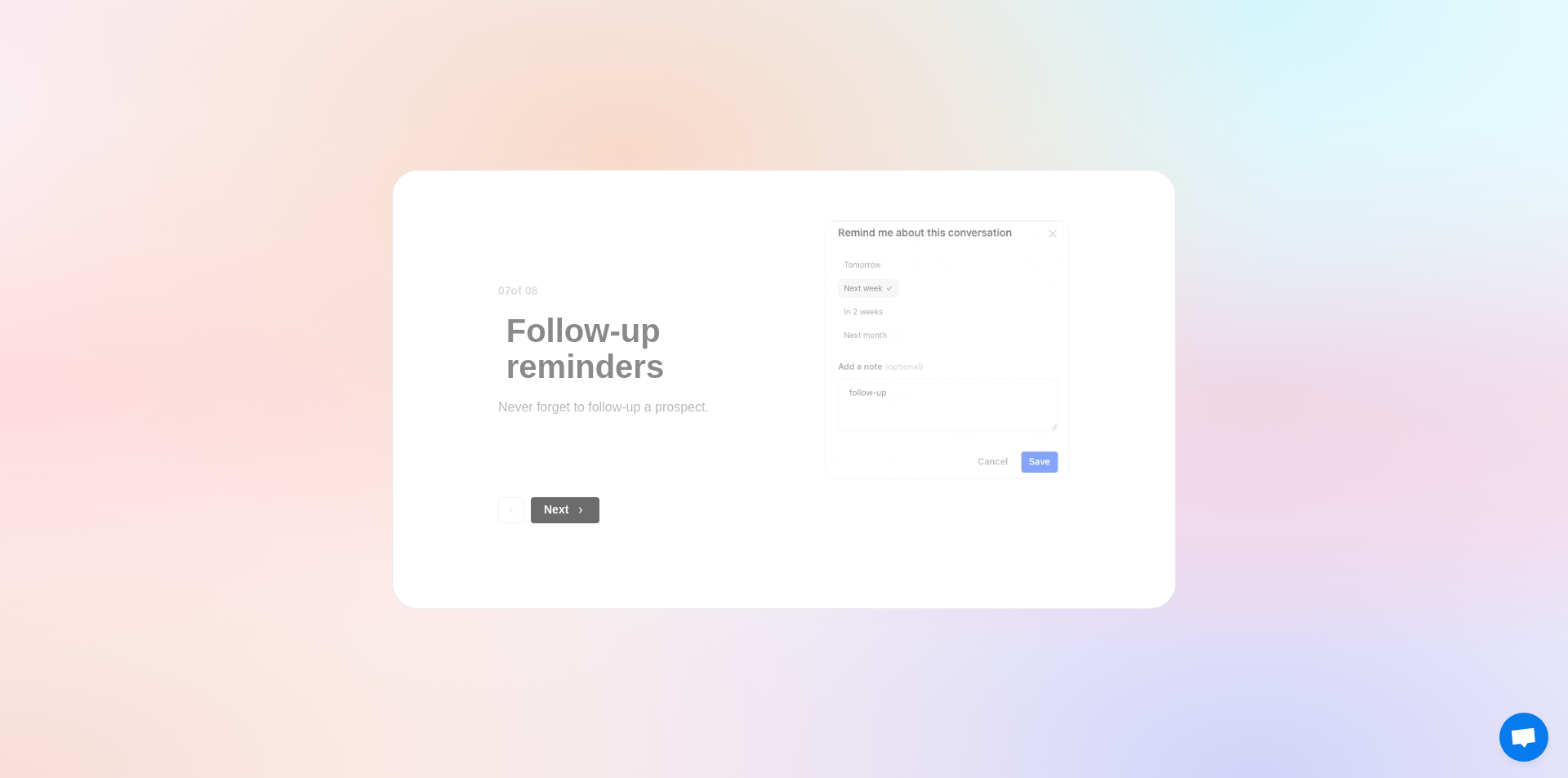
click at [575, 510] on span "button" at bounding box center [581, 510] width 11 height 11
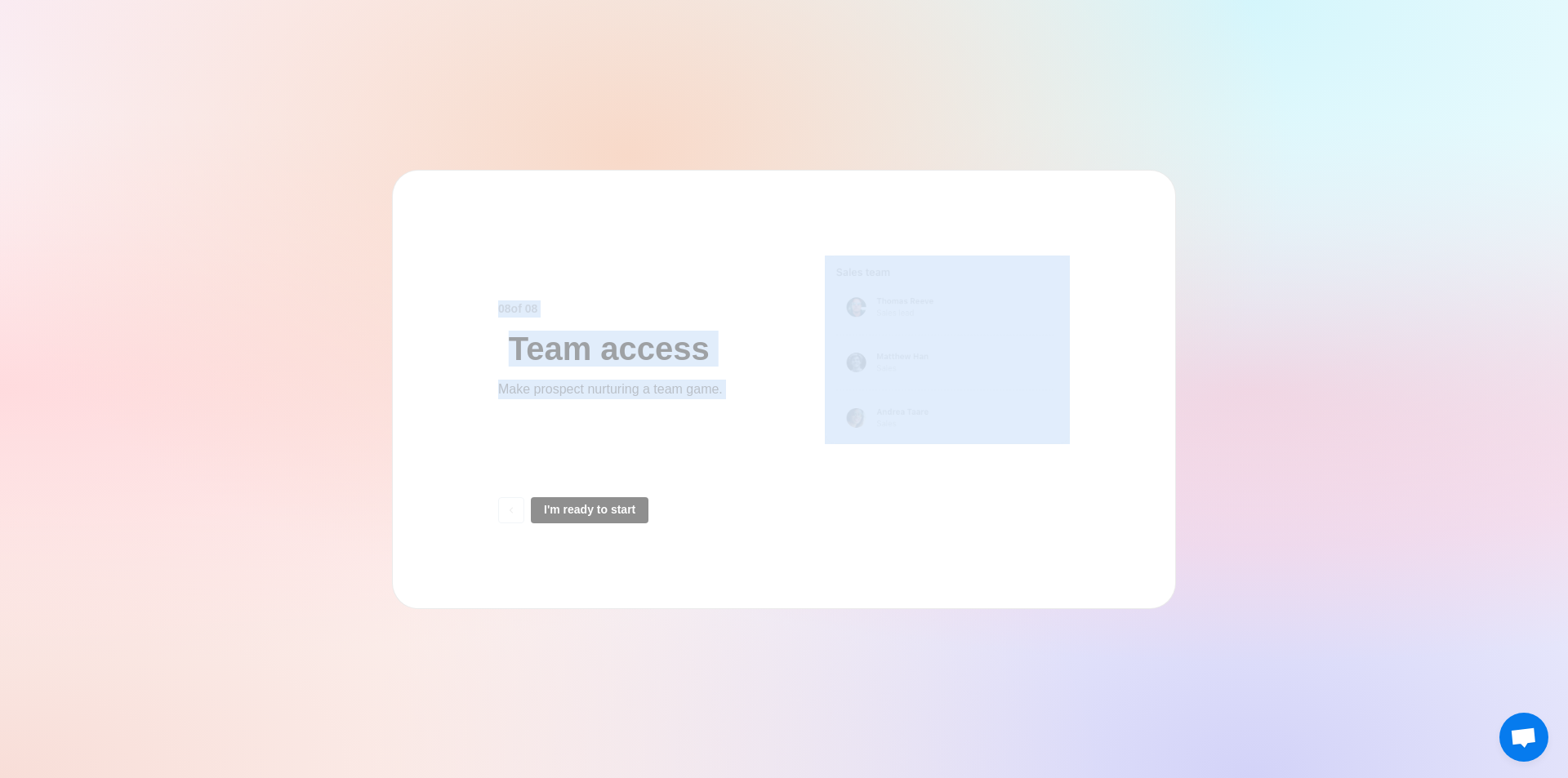
click at [575, 510] on div "0 8 of 0 8 Team access Make prospect nurturing a team game. I'm ready to start" at bounding box center [784, 389] width 784 height 439
click at [575, 510] on button "I'm ready to start" at bounding box center [589, 511] width 118 height 26
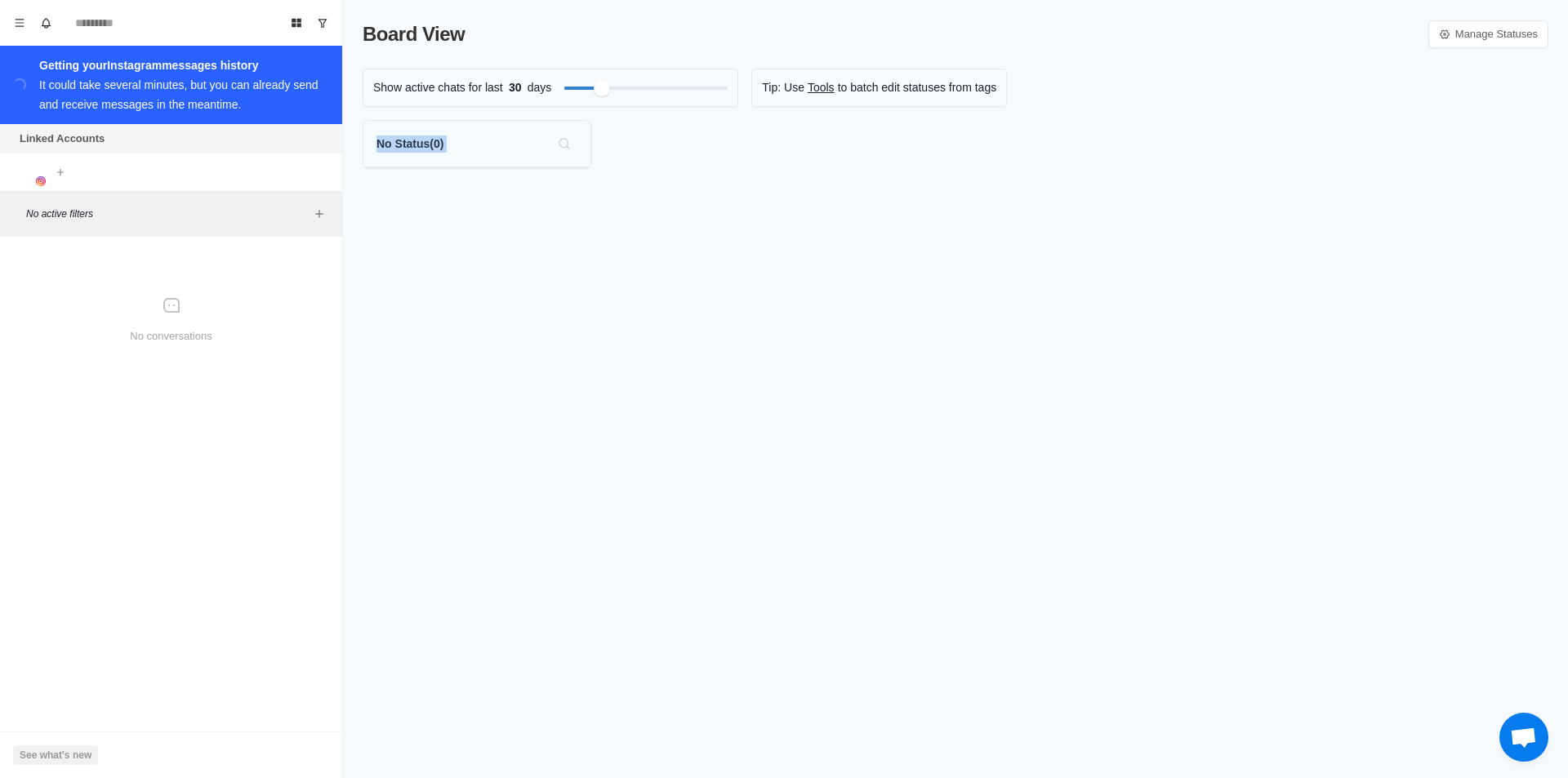
click at [575, 510] on div "Board View Manage Statuses Show active chats for last 30 days Tip: Use Tools to…" at bounding box center [955, 389] width 1225 height 778
click at [447, 233] on div "Board View Manage Statuses Show active chats for last 30 days Tip: Use Tools to…" at bounding box center [955, 389] width 1225 height 778
click at [21, 19] on icon "Menu" at bounding box center [20, 23] width 11 height 11
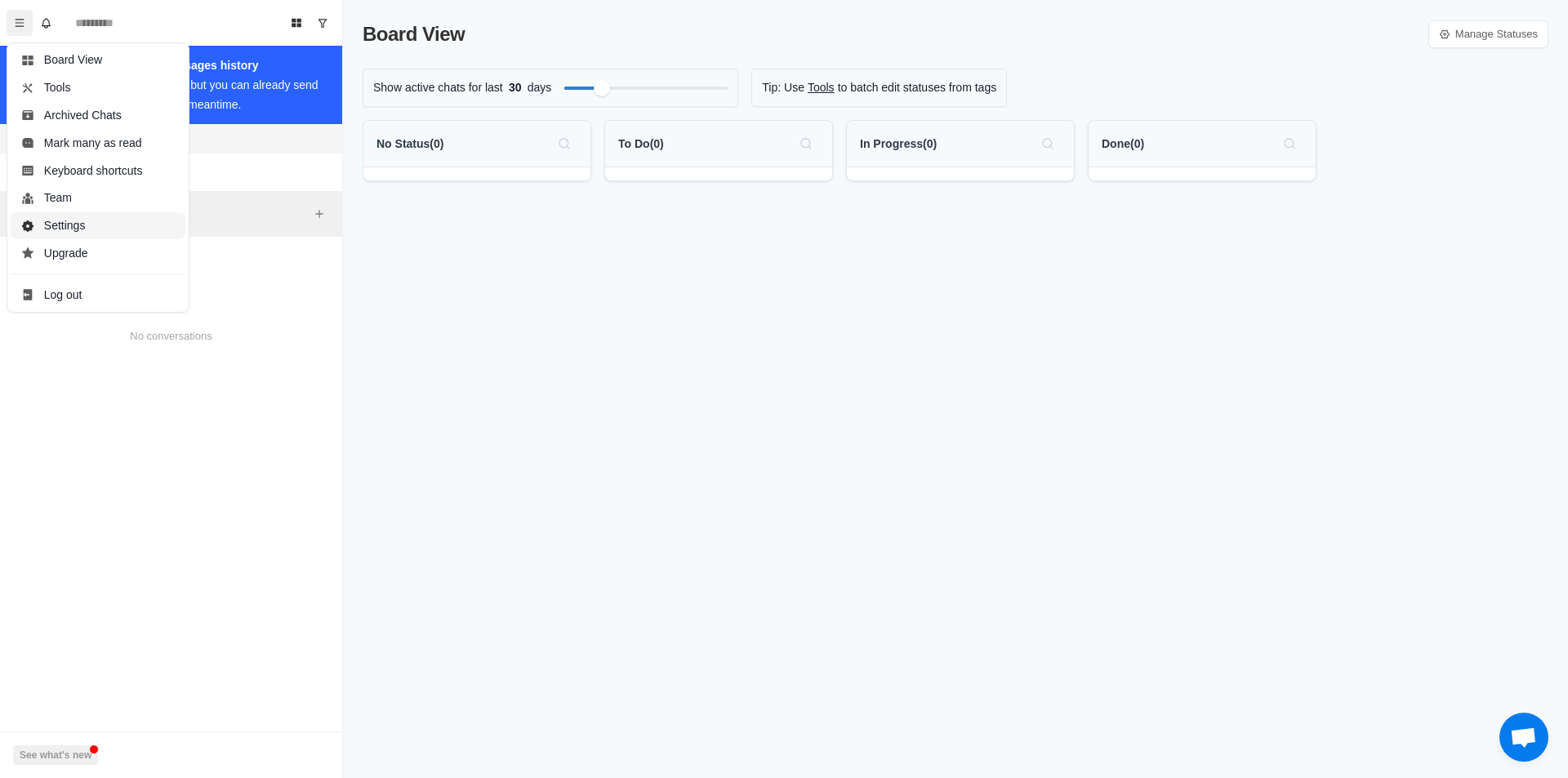
click at [76, 229] on button "Settings" at bounding box center [97, 226] width 175 height 27
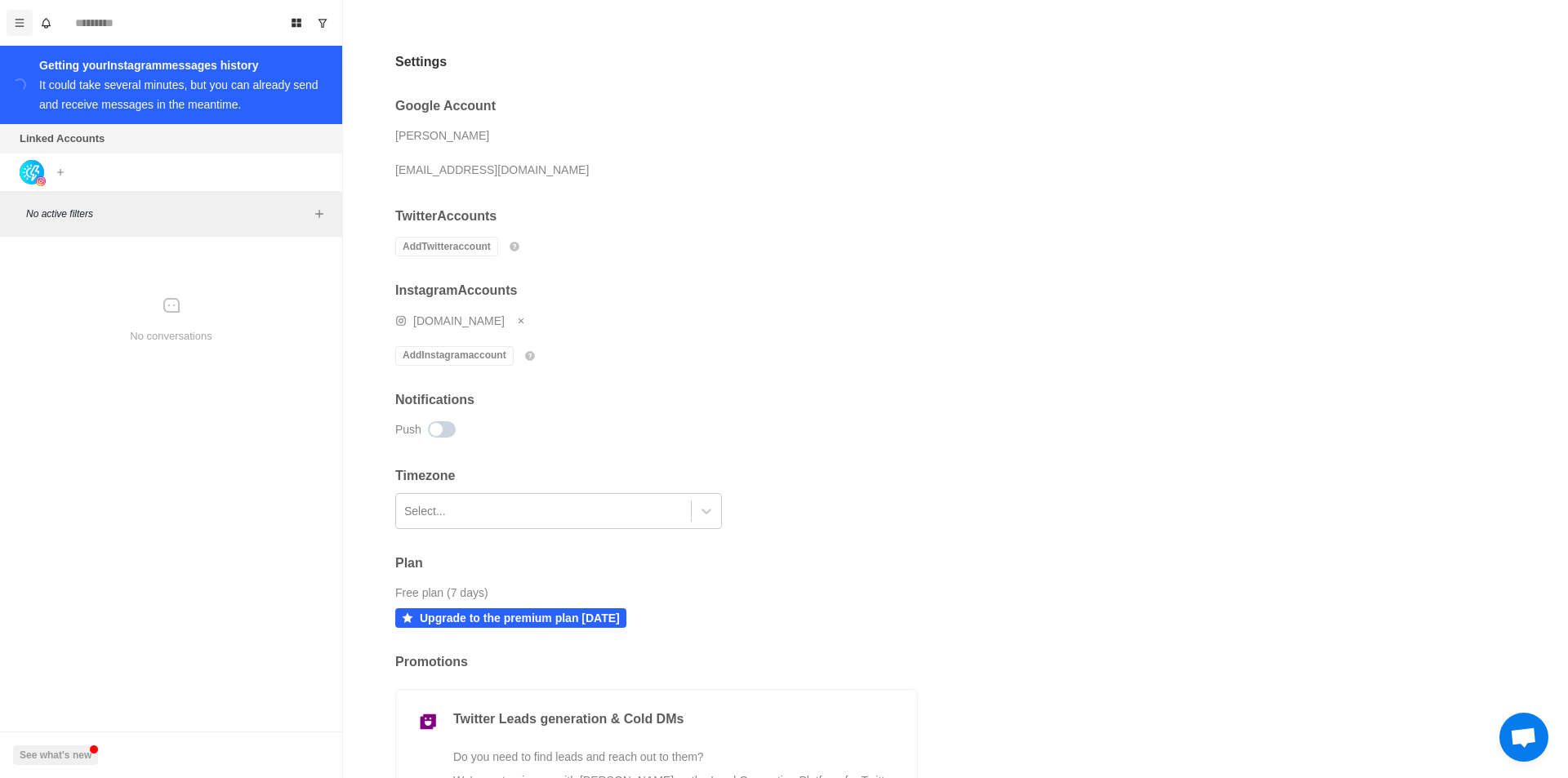
click at [18, 21] on icon "Menu" at bounding box center [20, 23] width 11 height 11
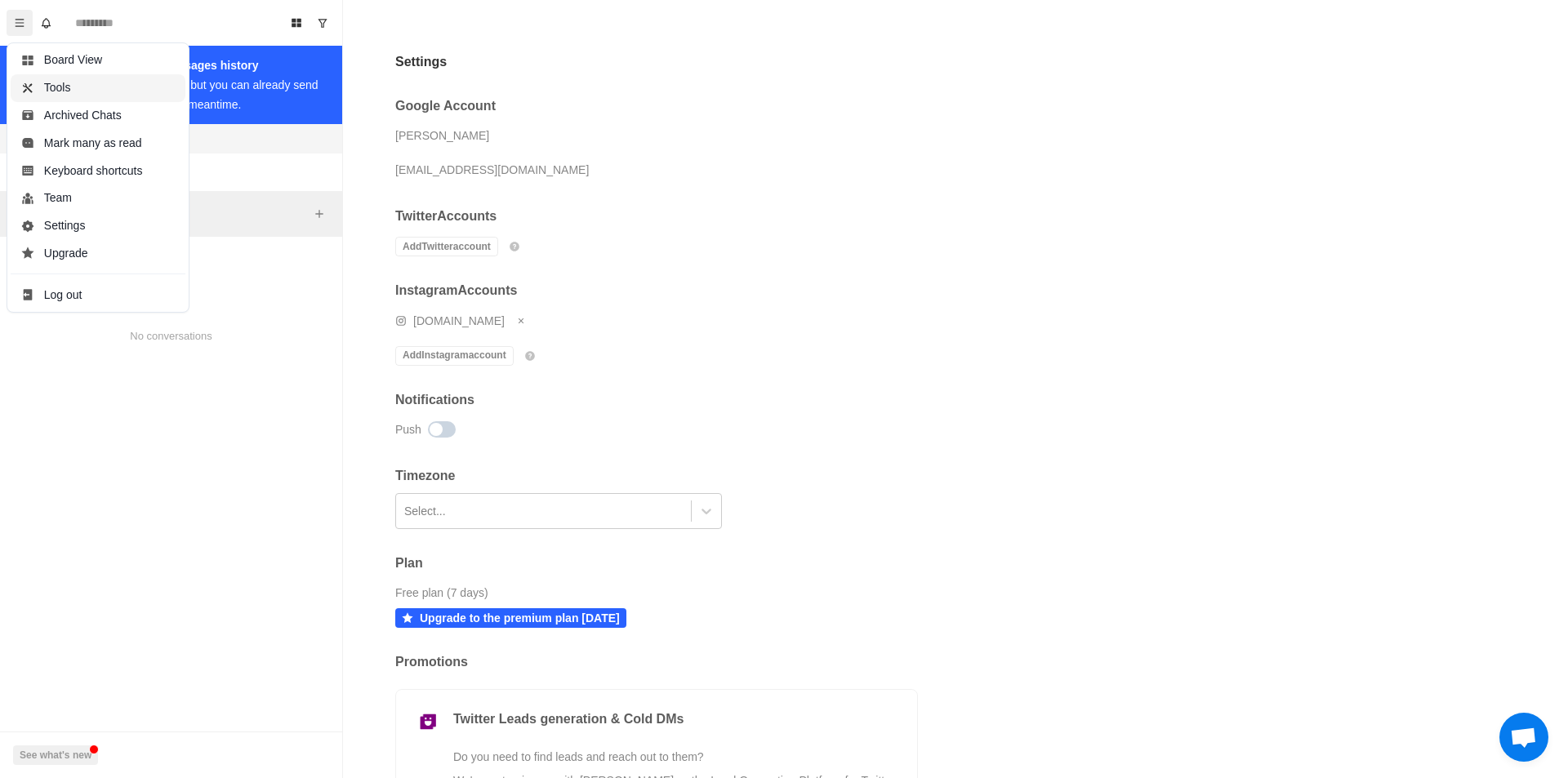
click at [58, 82] on button "Tools" at bounding box center [97, 88] width 175 height 27
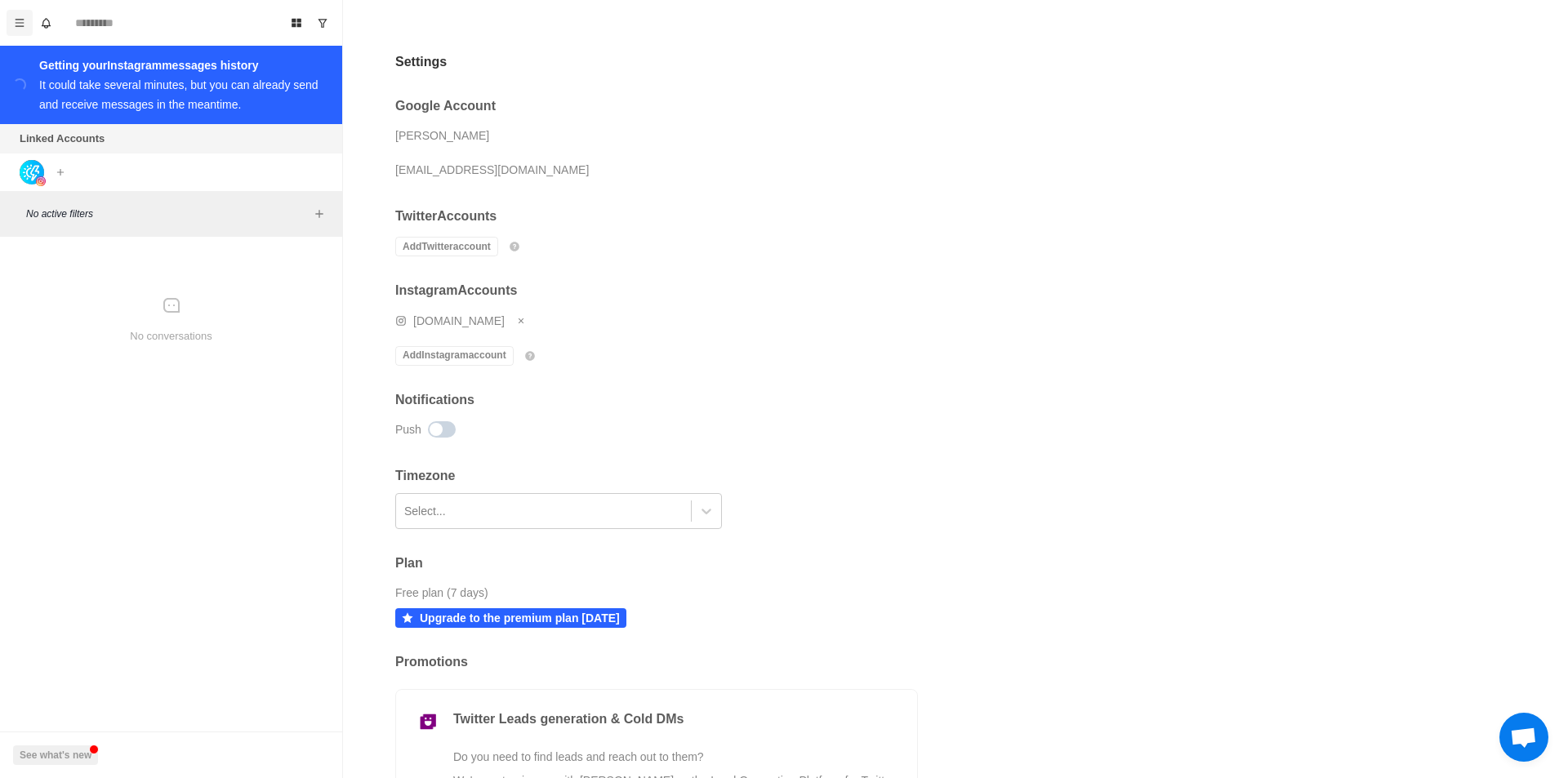
click at [17, 24] on icon "Menu" at bounding box center [20, 23] width 11 height 11
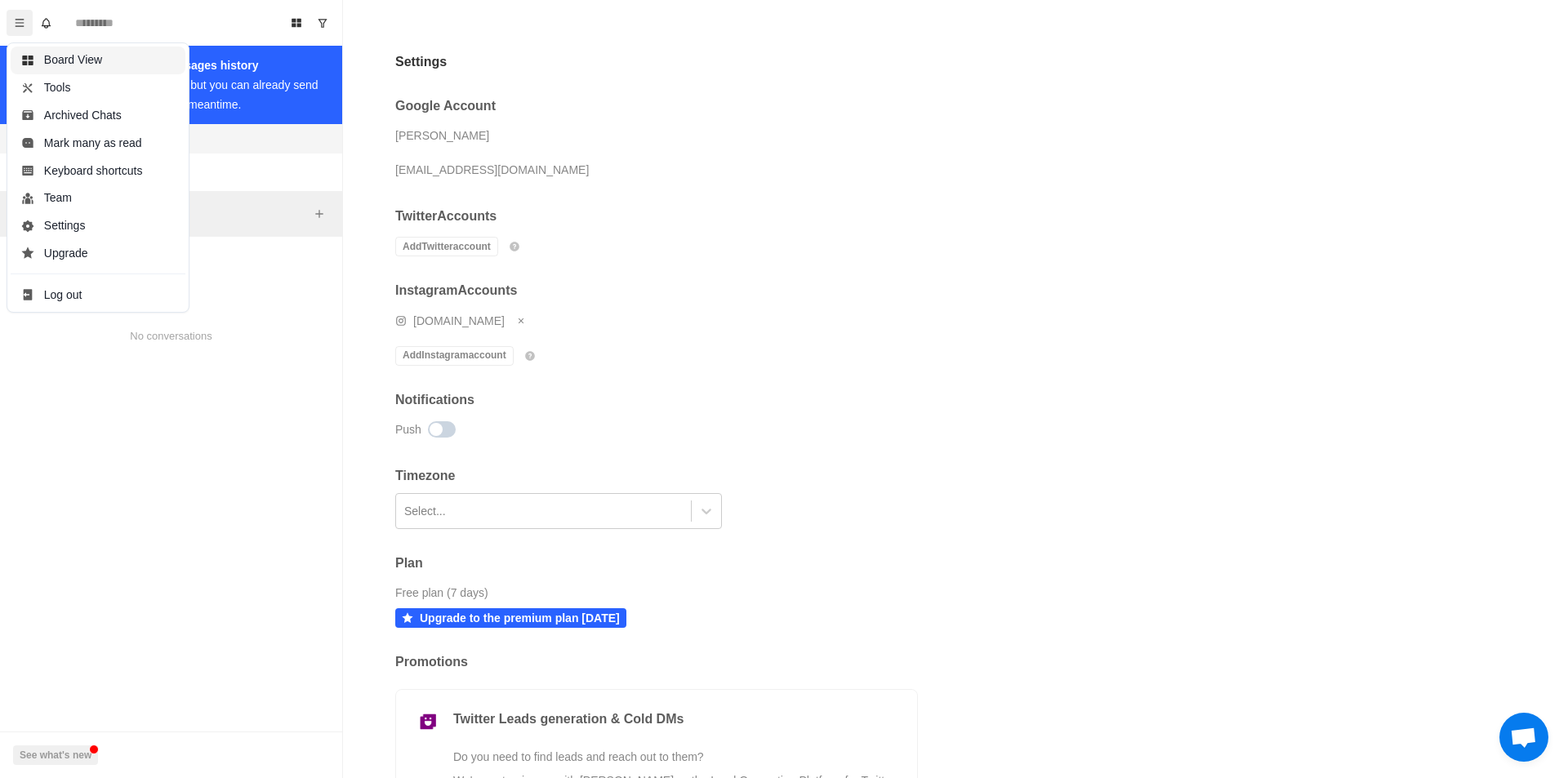
click at [63, 61] on button "Board View" at bounding box center [97, 59] width 175 height 27
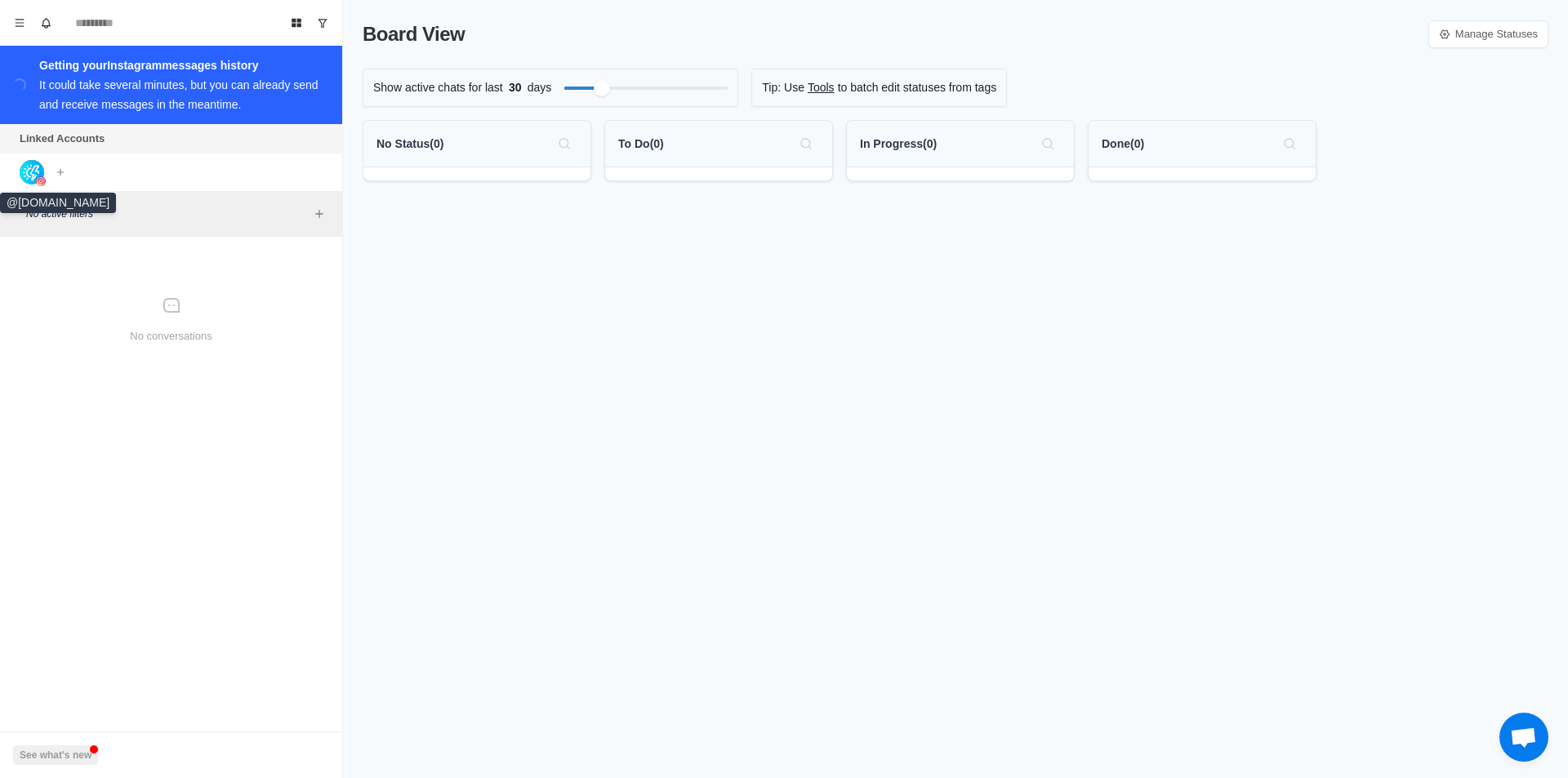
click at [24, 177] on img at bounding box center [32, 172] width 25 height 25
click at [227, 223] on div "No active filters" at bounding box center [178, 213] width 303 height 20
click at [22, 31] on button "Menu" at bounding box center [20, 23] width 26 height 26
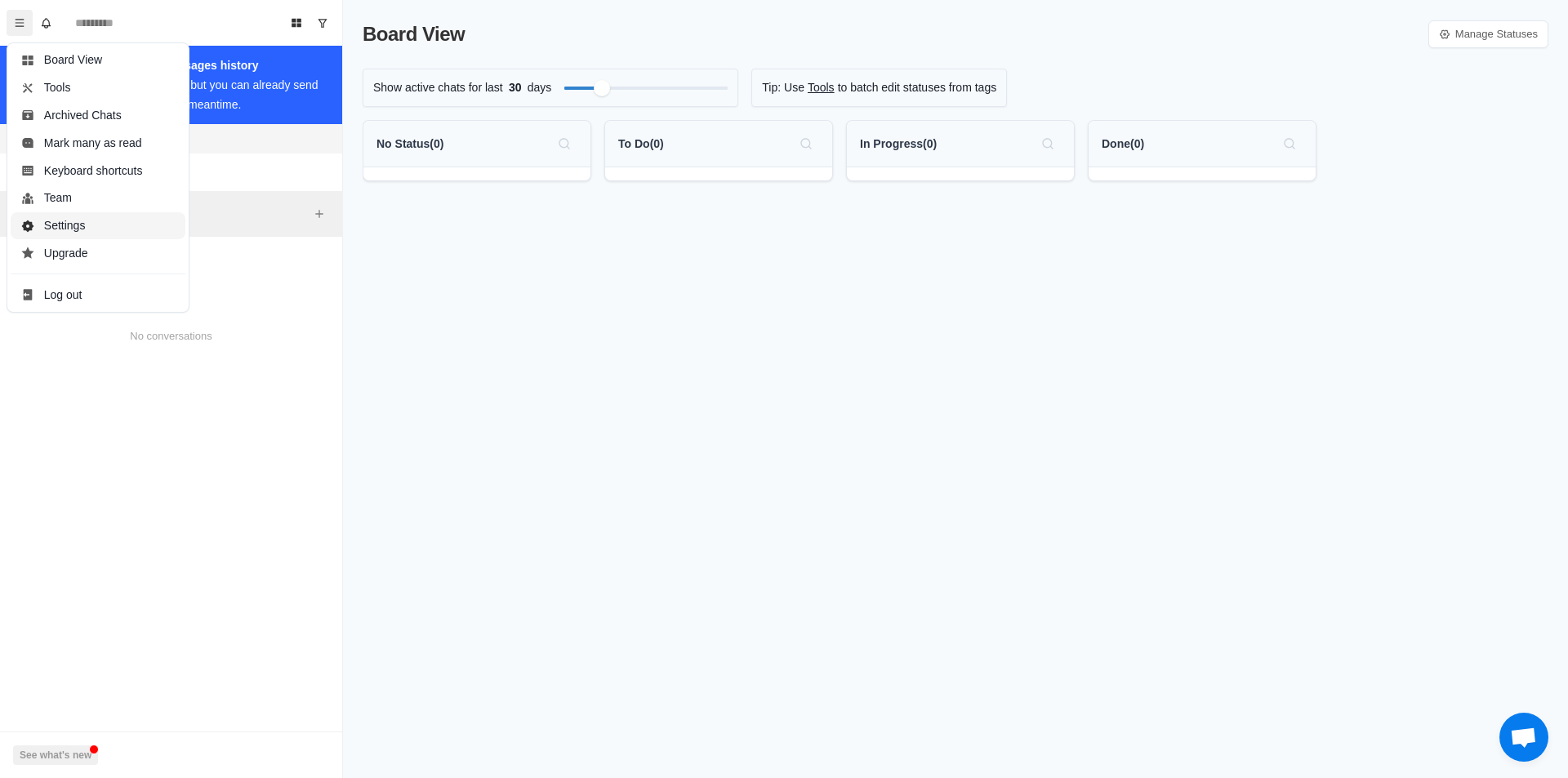
click at [71, 227] on button "Settings" at bounding box center [97, 226] width 175 height 27
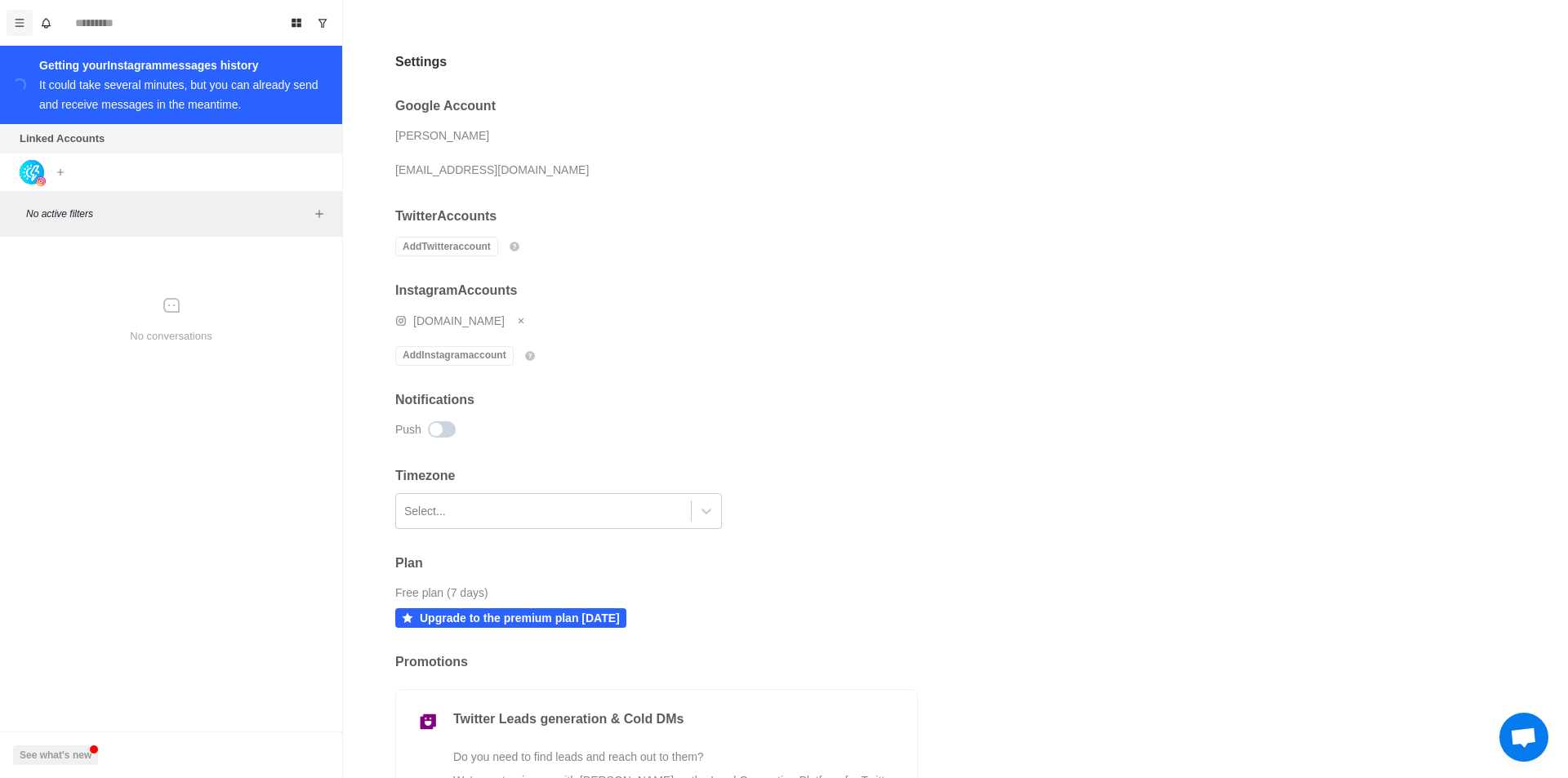
click at [14, 19] on icon "Menu" at bounding box center [20, 23] width 11 height 11
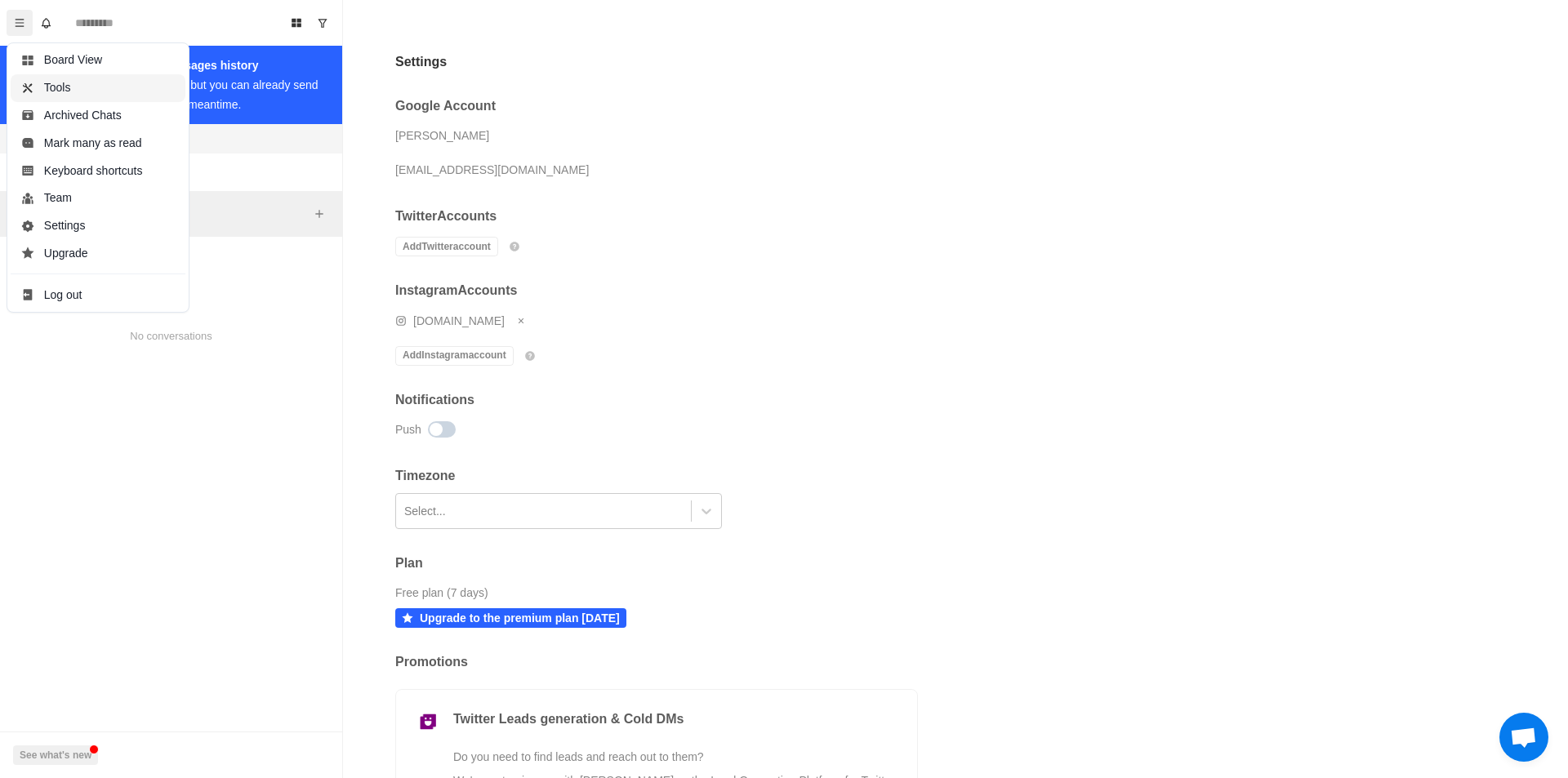
click at [69, 88] on button "Tools" at bounding box center [97, 88] width 175 height 27
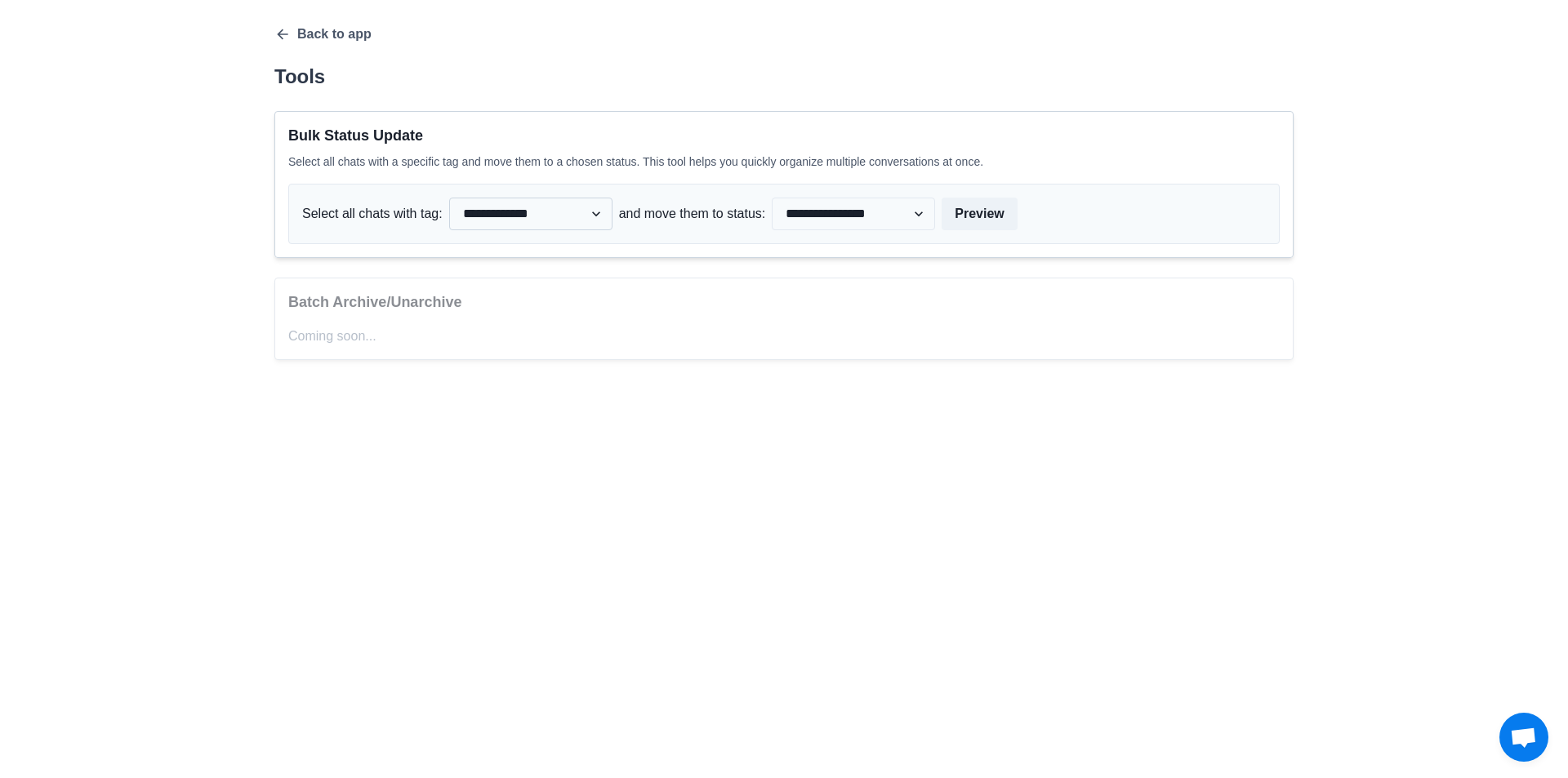
click at [563, 214] on select "**********" at bounding box center [531, 213] width 163 height 33
click at [305, 32] on button "Back to app" at bounding box center [323, 34] width 97 height 16
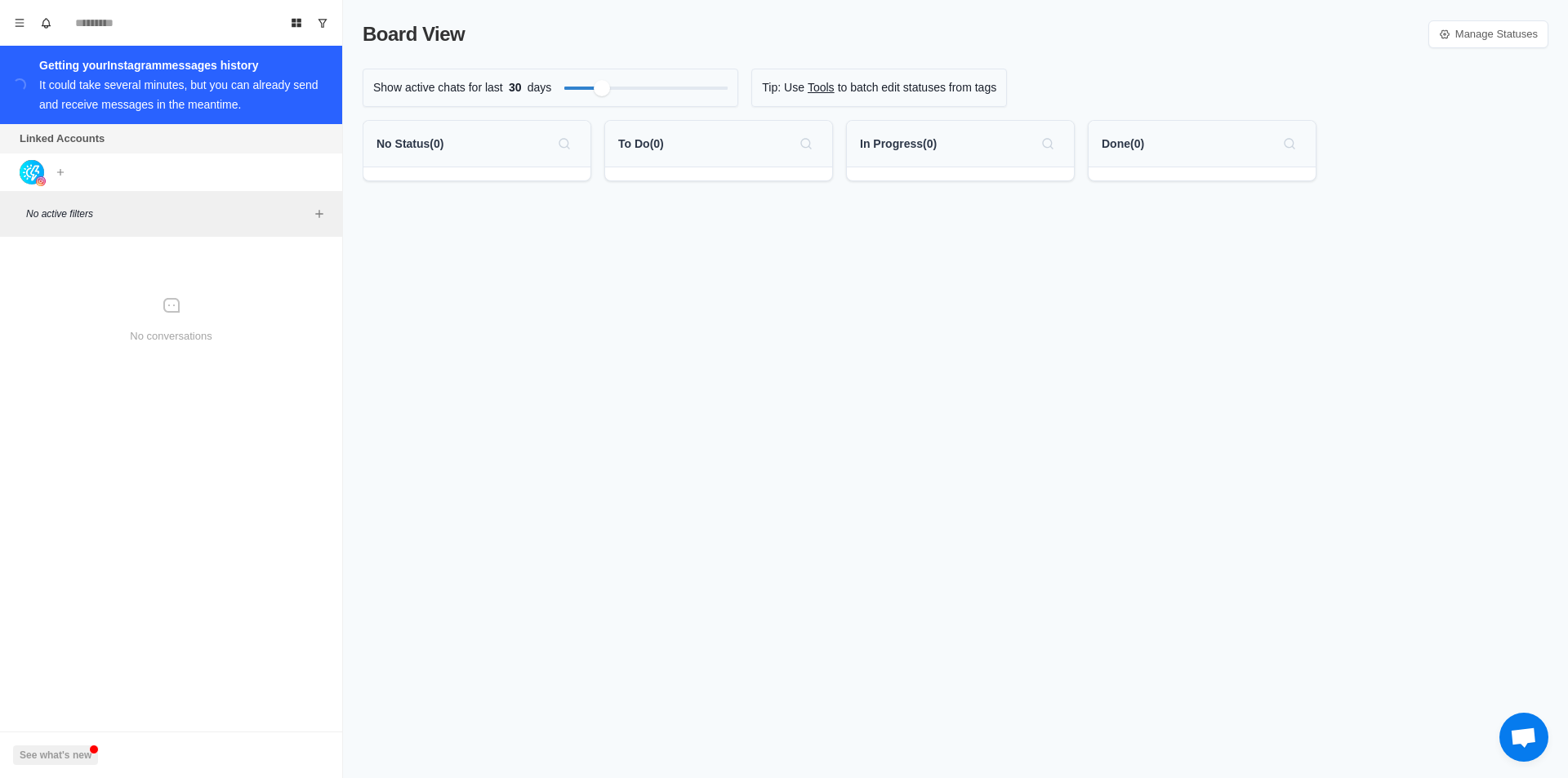
click at [122, 93] on div "Getting your Instagram messages history It could take several minutes, but you …" at bounding box center [184, 85] width 290 height 59
click at [107, 97] on div "Getting your Instagram messages history It could take several minutes, but you …" at bounding box center [184, 85] width 290 height 59
click at [23, 178] on img at bounding box center [32, 172] width 25 height 25
click at [203, 88] on div "It could take several minutes, but you can already send and receive messages in…" at bounding box center [179, 94] width 280 height 33
click at [193, 80] on div "It could take several minutes, but you can already send and receive messages in…" at bounding box center [179, 94] width 280 height 33
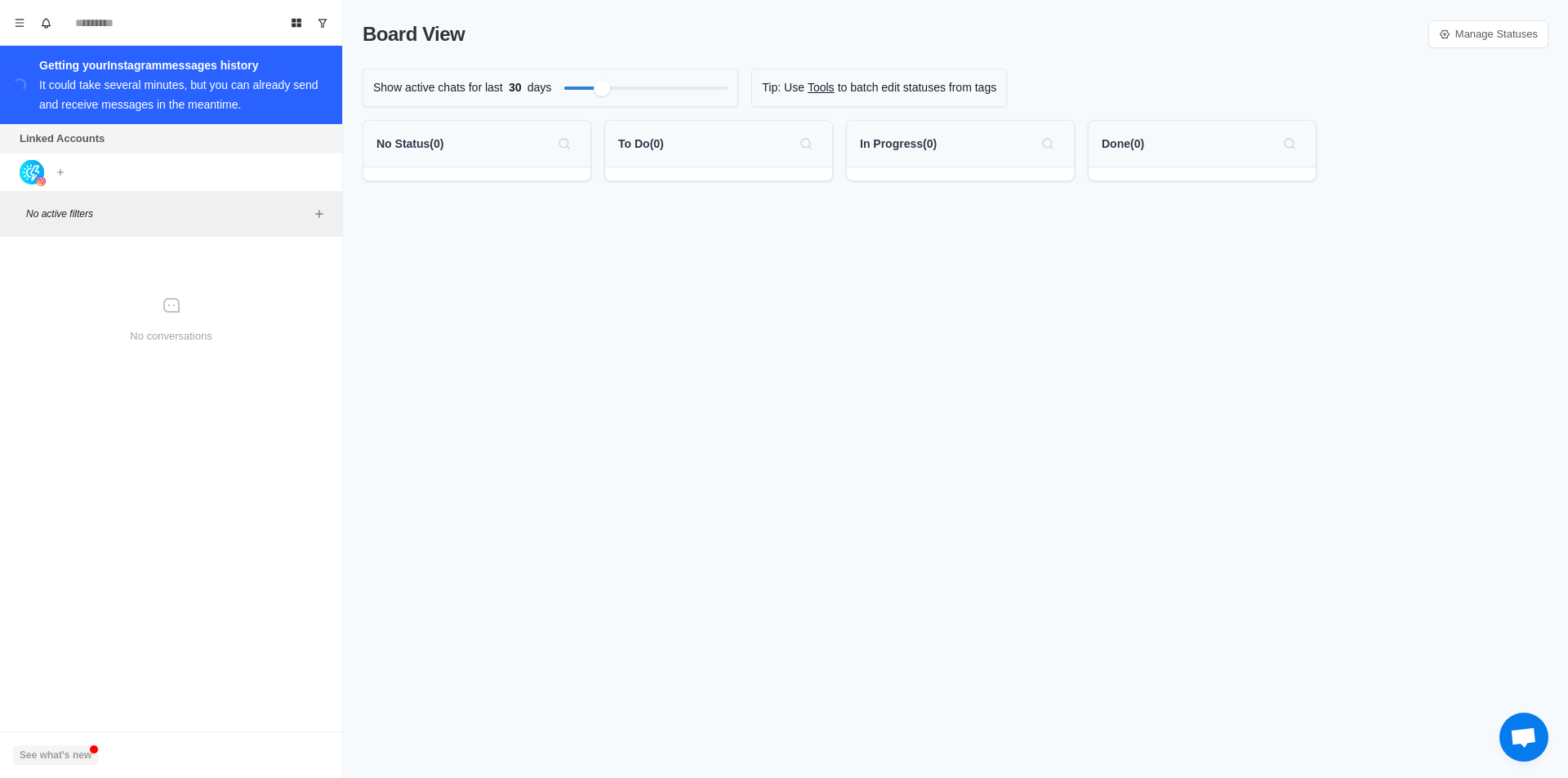
click at [56, 752] on button "See what's new" at bounding box center [56, 754] width 85 height 20
click at [606, 95] on div "Filter by activity days" at bounding box center [610, 88] width 19 height 19
click at [489, 152] on div "No Status ( 0 )" at bounding box center [477, 144] width 201 height 26
click at [558, 139] on icon "Search" at bounding box center [565, 144] width 13 height 13
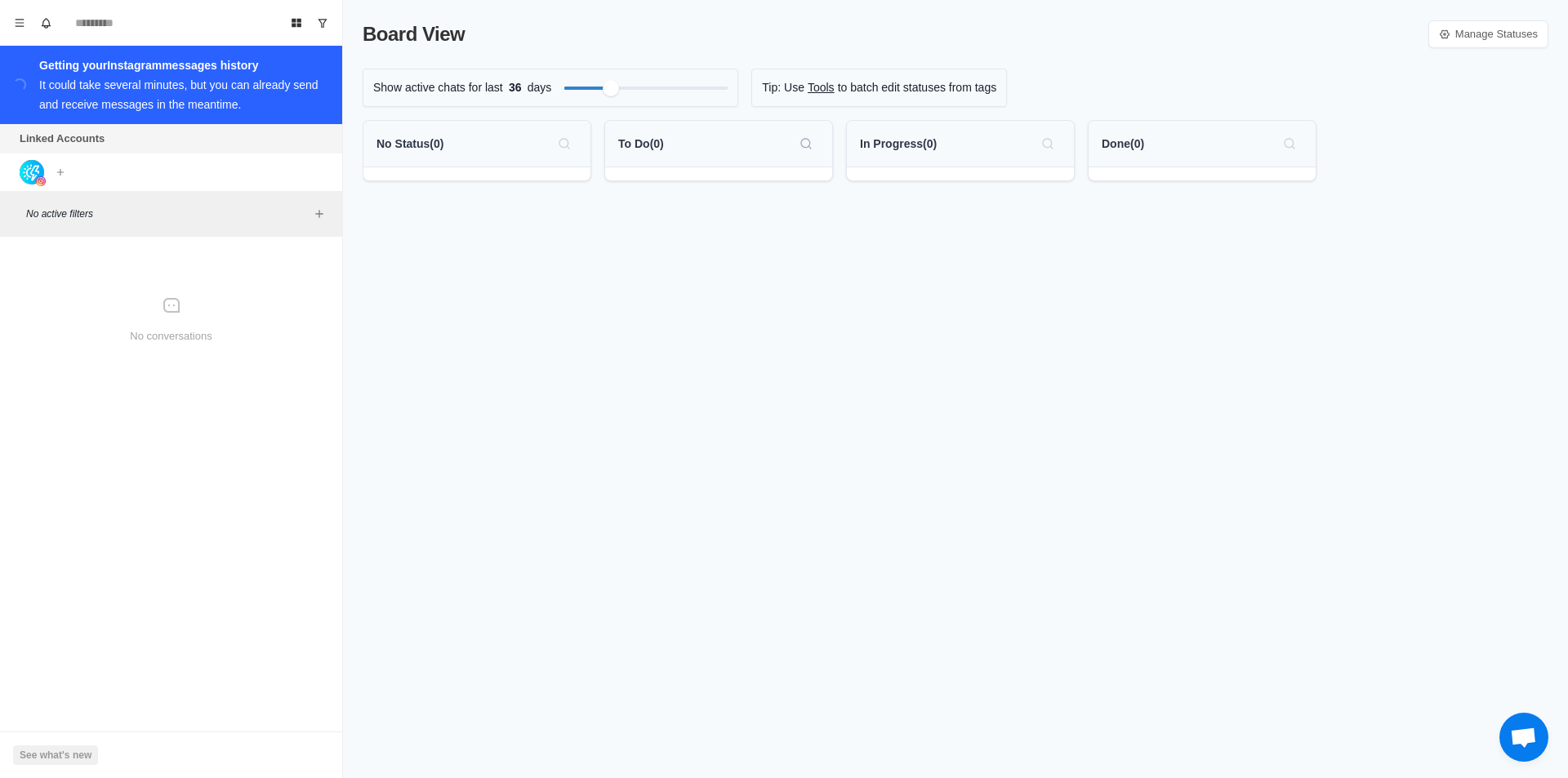
drag, startPoint x: 842, startPoint y: 146, endPoint x: 817, endPoint y: 144, distance: 25.1
click at [828, 144] on div "No Status ( 0 ) To Do ( 0 ) In Progress ( 0 ) Done ( 0 )" at bounding box center [955, 157] width 1185 height 75
click at [799, 142] on button "Search" at bounding box center [807, 144] width 26 height 26
click at [1044, 147] on icon "Search" at bounding box center [1048, 144] width 13 height 13
click at [1287, 137] on icon "Search" at bounding box center [1289, 144] width 13 height 13
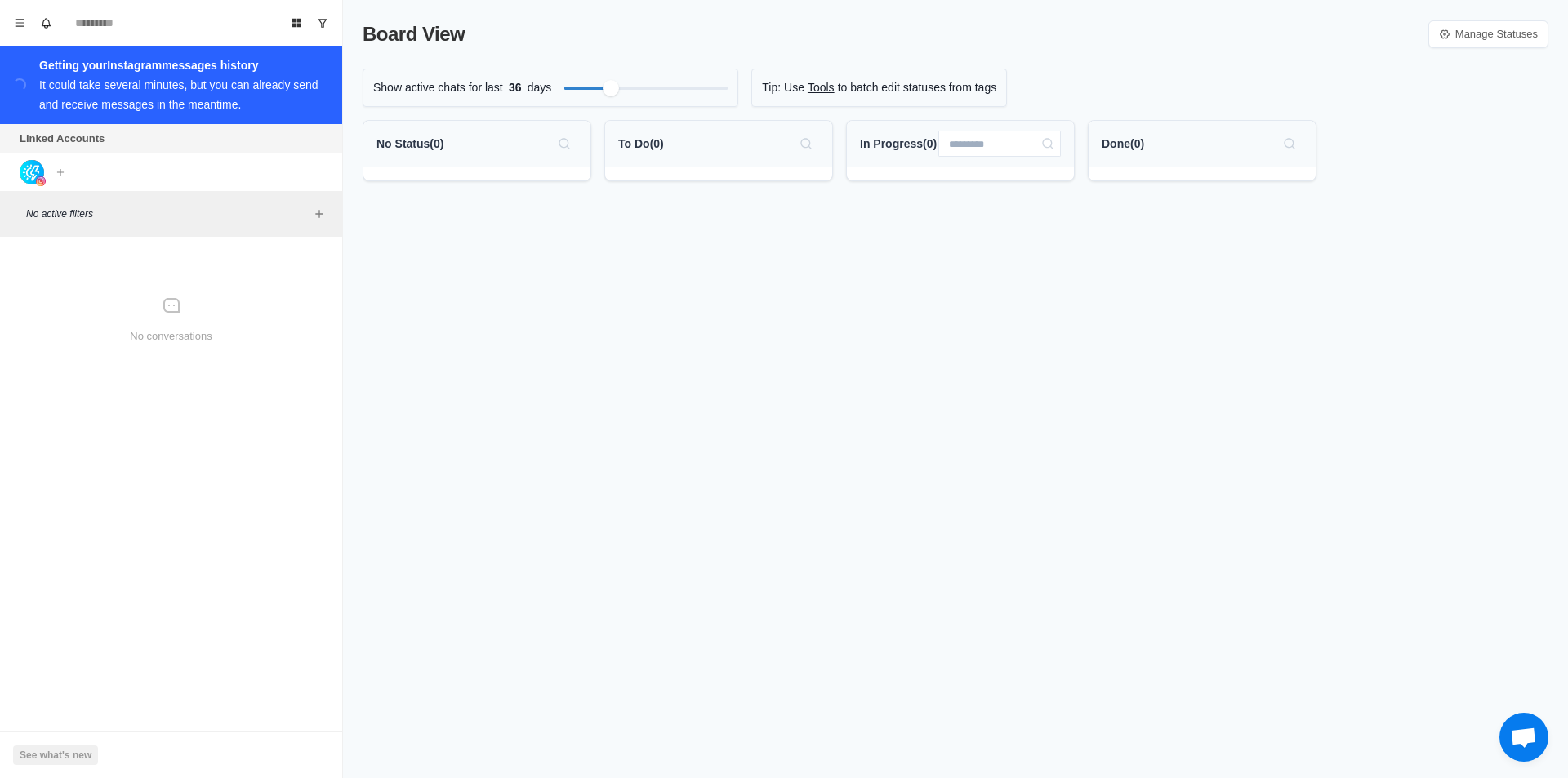
drag, startPoint x: 1047, startPoint y: 138, endPoint x: 694, endPoint y: 131, distance: 353.1
click at [1046, 138] on icon "Search" at bounding box center [1048, 144] width 13 height 13
click at [801, 146] on icon "Search" at bounding box center [806, 144] width 13 height 13
click at [558, 144] on button "Search" at bounding box center [565, 144] width 26 height 26
click at [22, 20] on icon "Menu" at bounding box center [20, 23] width 9 height 8
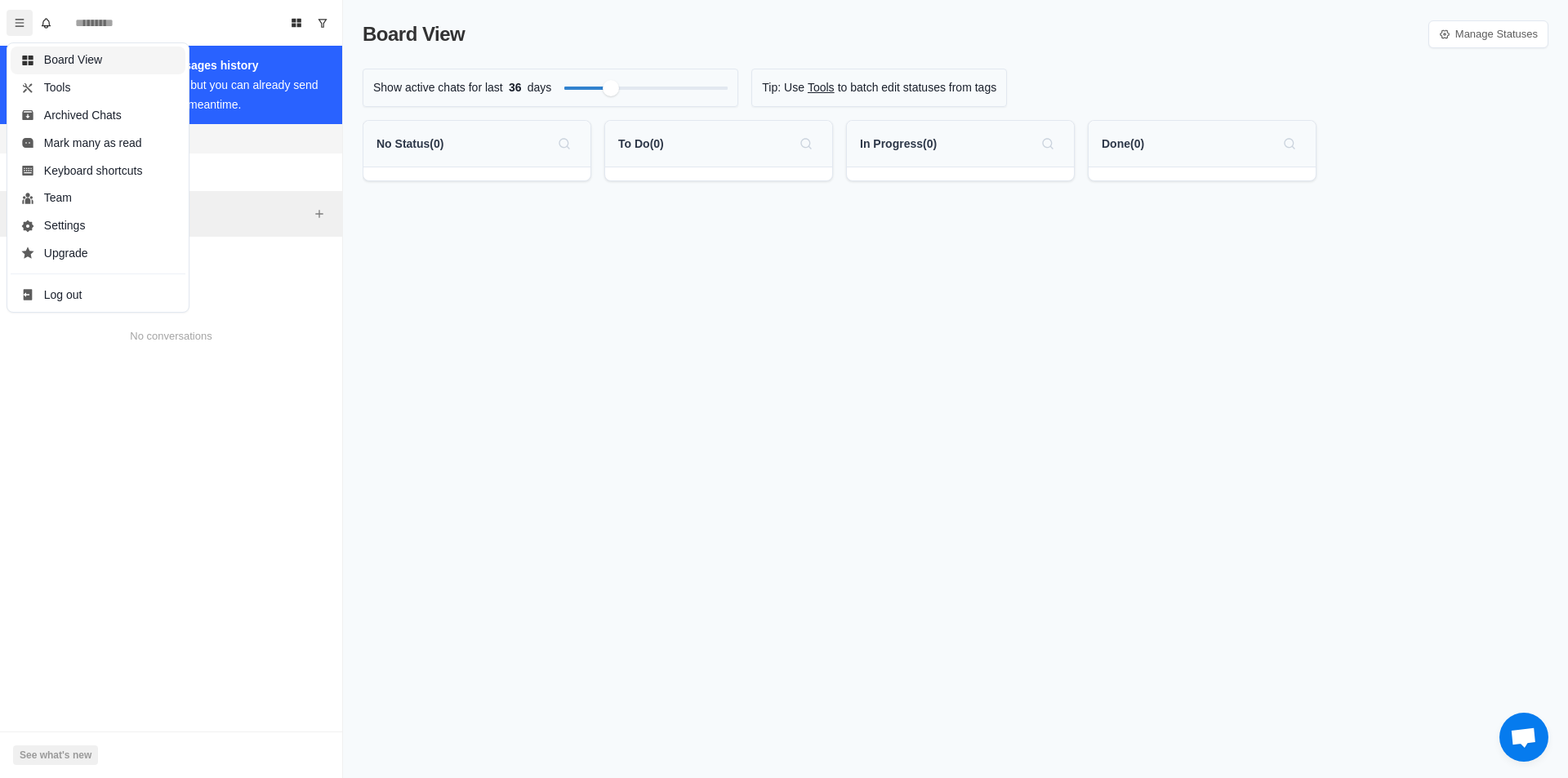
click at [72, 58] on button "Board View" at bounding box center [97, 59] width 175 height 27
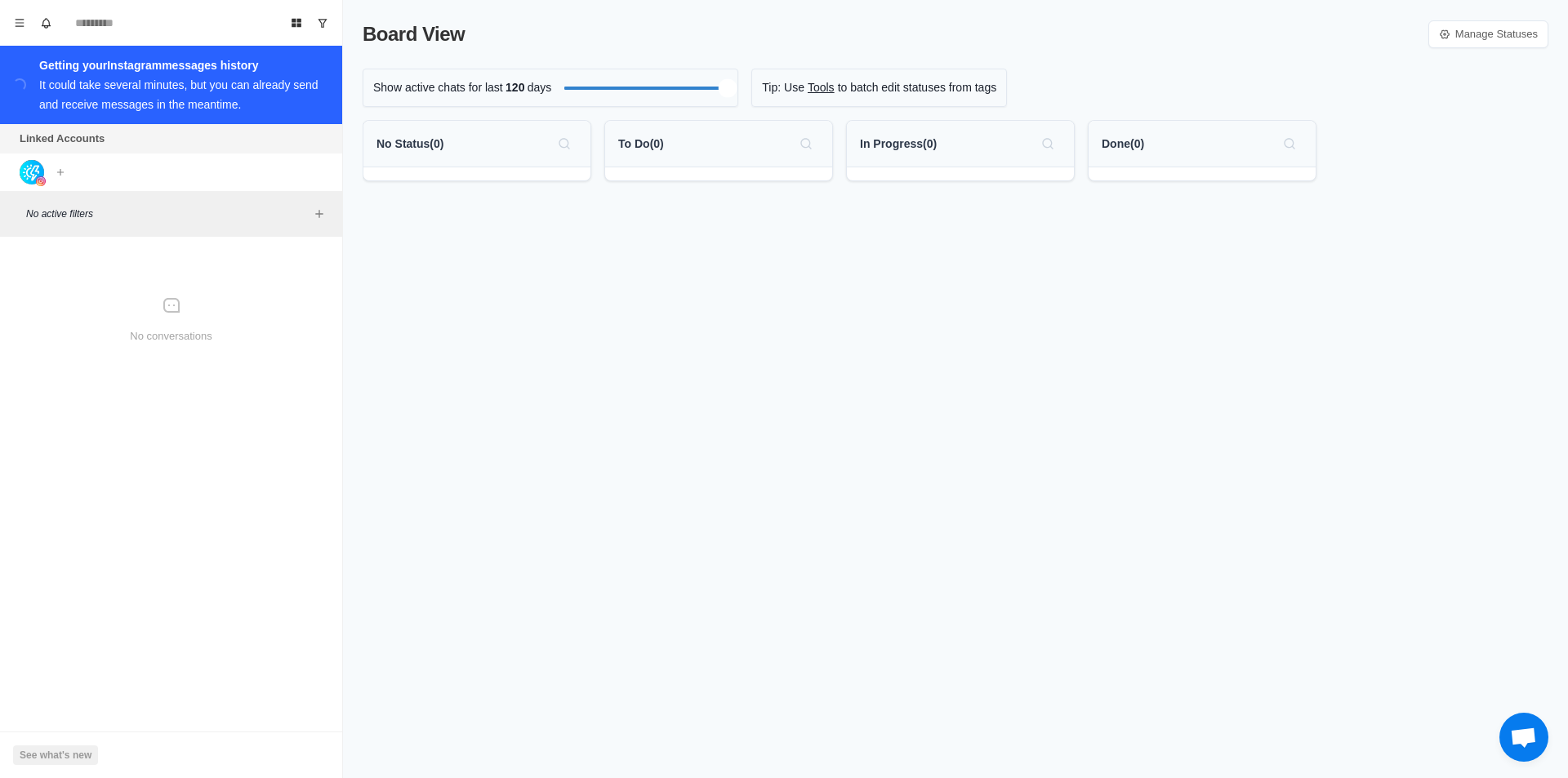
click at [740, 92] on div "Show active chats for last 120 days Tip: Use Tools to batch edit statuses from …" at bounding box center [955, 88] width 1185 height 39
click at [21, 171] on img at bounding box center [32, 172] width 25 height 25
click at [67, 176] on button "Add account" at bounding box center [60, 172] width 20 height 20
drag, startPoint x: 497, startPoint y: 326, endPoint x: 299, endPoint y: 266, distance: 206.9
click at [487, 328] on div "Board View Manage Statuses Show active chats for last 120 days Tip: Use Tools t…" at bounding box center [955, 389] width 1225 height 778
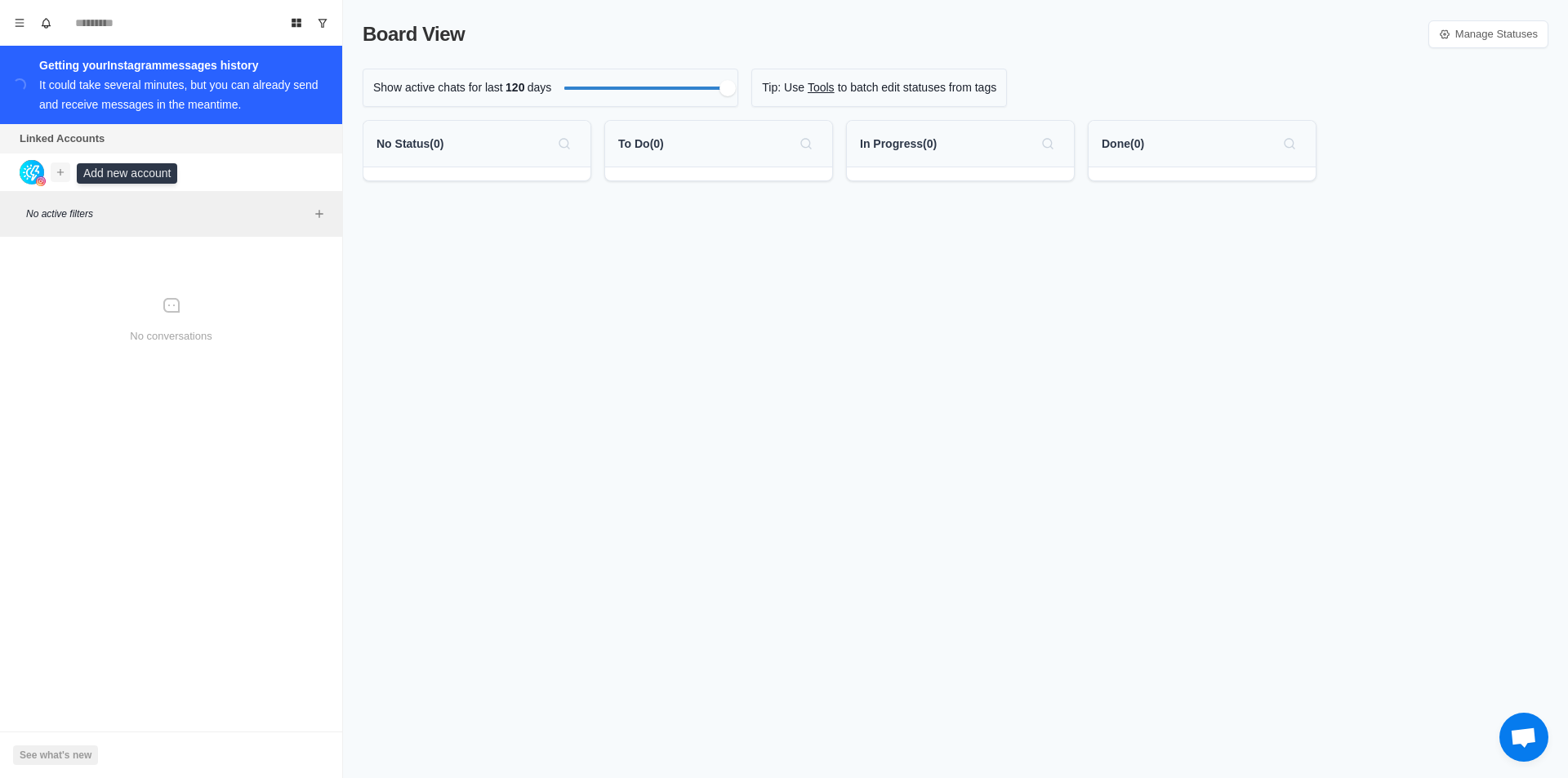
click at [60, 173] on icon "Add account" at bounding box center [60, 171] width 7 height 7
click at [113, 239] on button "Connect Instagram account" at bounding box center [146, 235] width 184 height 27
click at [1498, 34] on link "Manage Statuses" at bounding box center [1488, 34] width 120 height 27
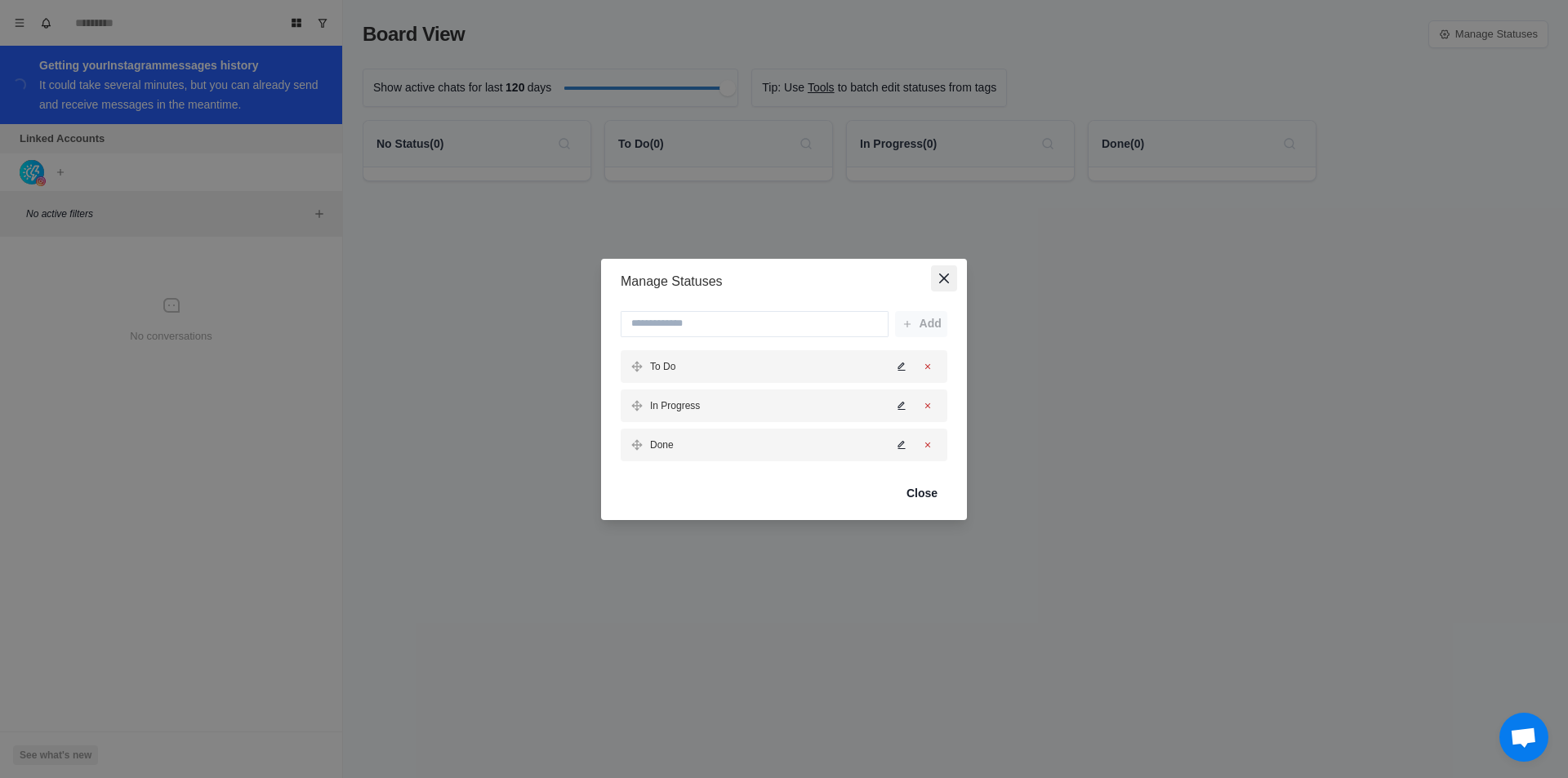
click at [941, 278] on icon "Close" at bounding box center [944, 279] width 9 height 9
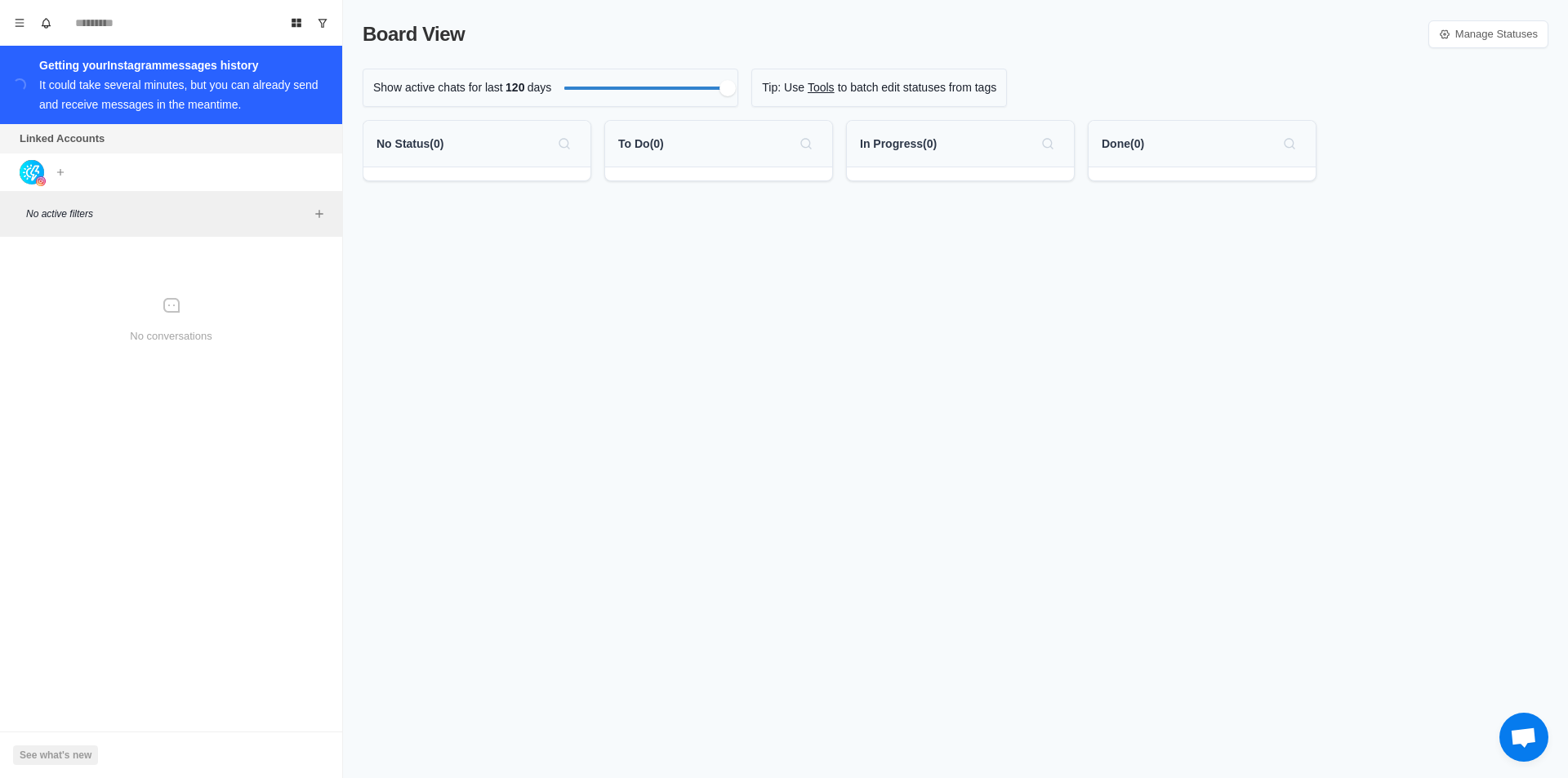
click at [59, 107] on div "It could take several minutes, but you can already send and receive messages in…" at bounding box center [179, 94] width 280 height 33
